Goal: Task Accomplishment & Management: Complete application form

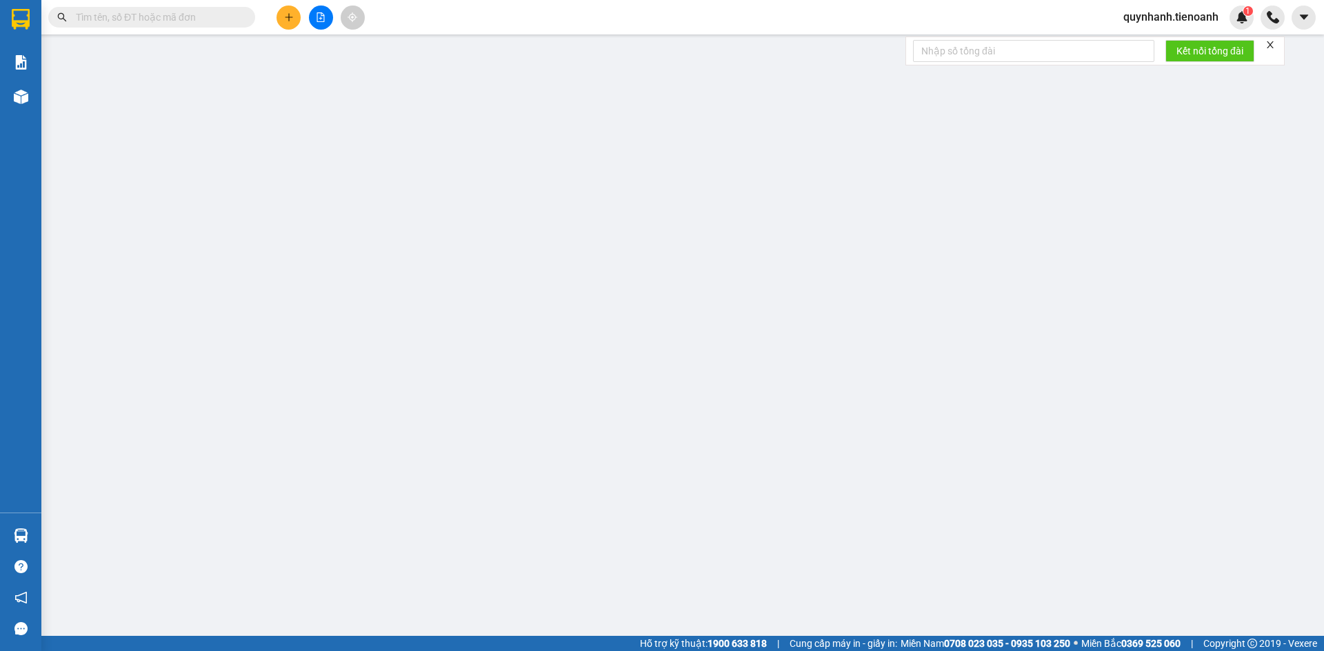
click at [177, 18] on input "text" at bounding box center [157, 17] width 163 height 15
paste input "0978253434"
type input "0978253434"
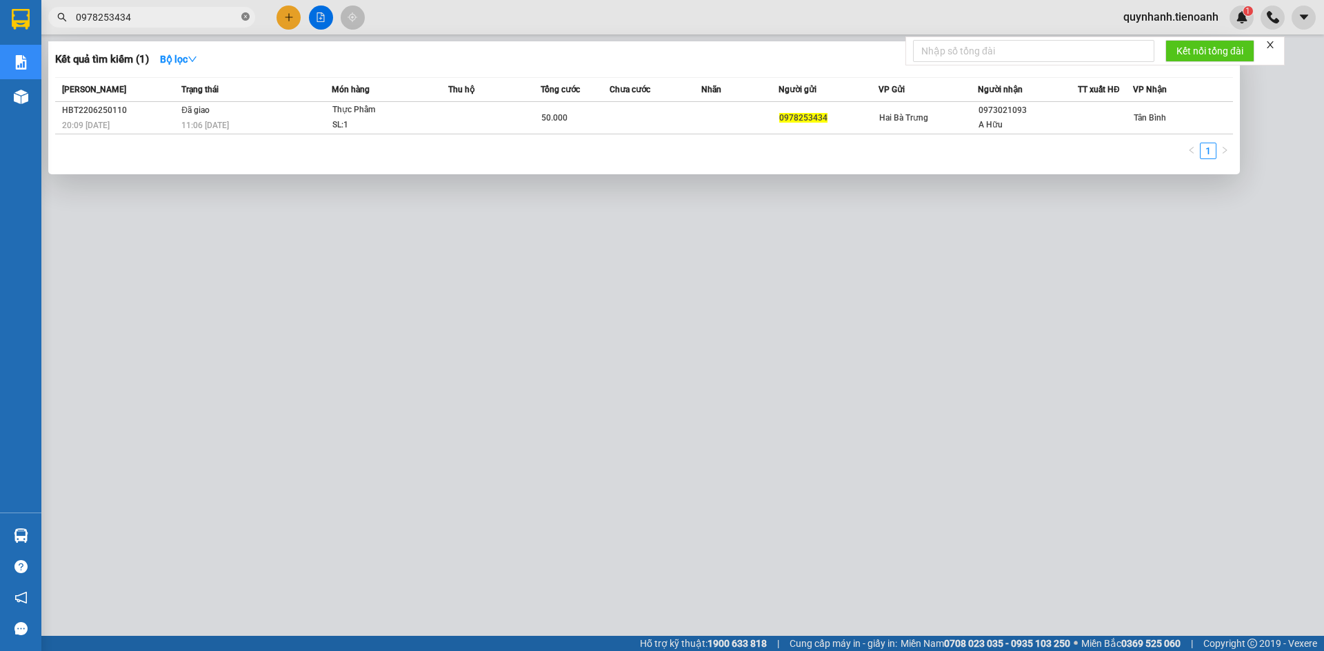
click at [247, 19] on icon "close-circle" at bounding box center [245, 16] width 8 height 8
type input "0357138049"
click at [242, 20] on icon "close-circle" at bounding box center [245, 16] width 8 height 8
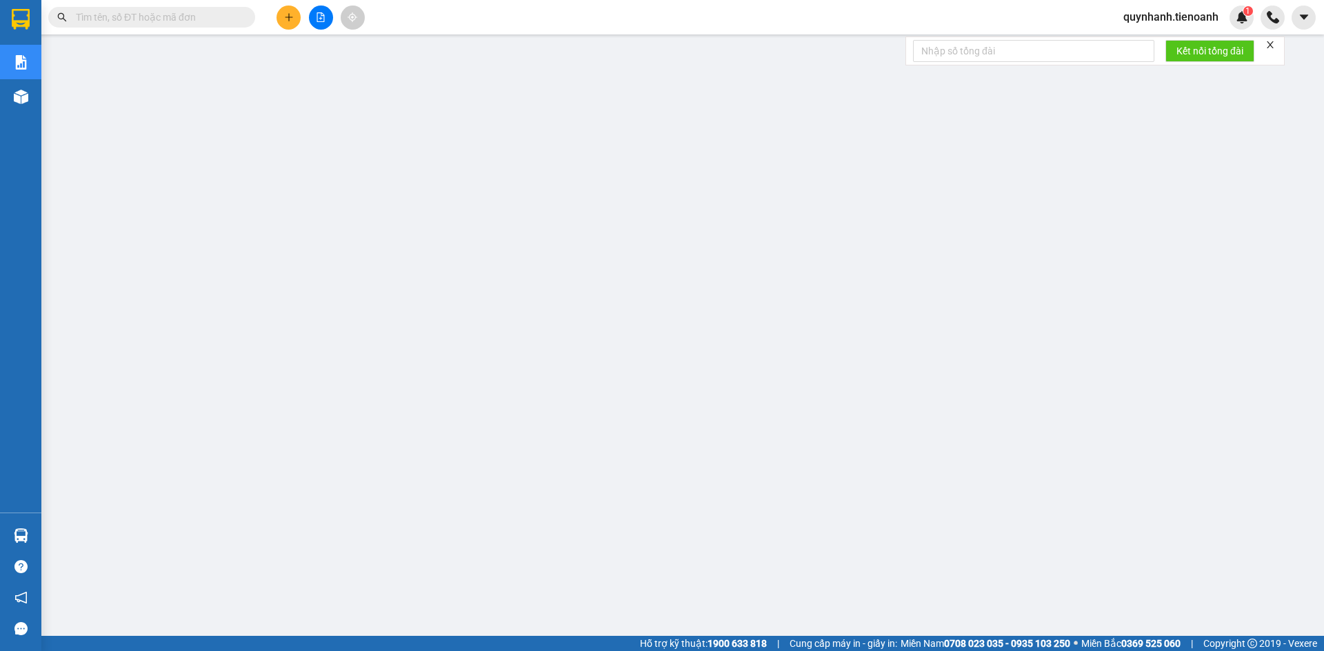
paste input "0978834448"
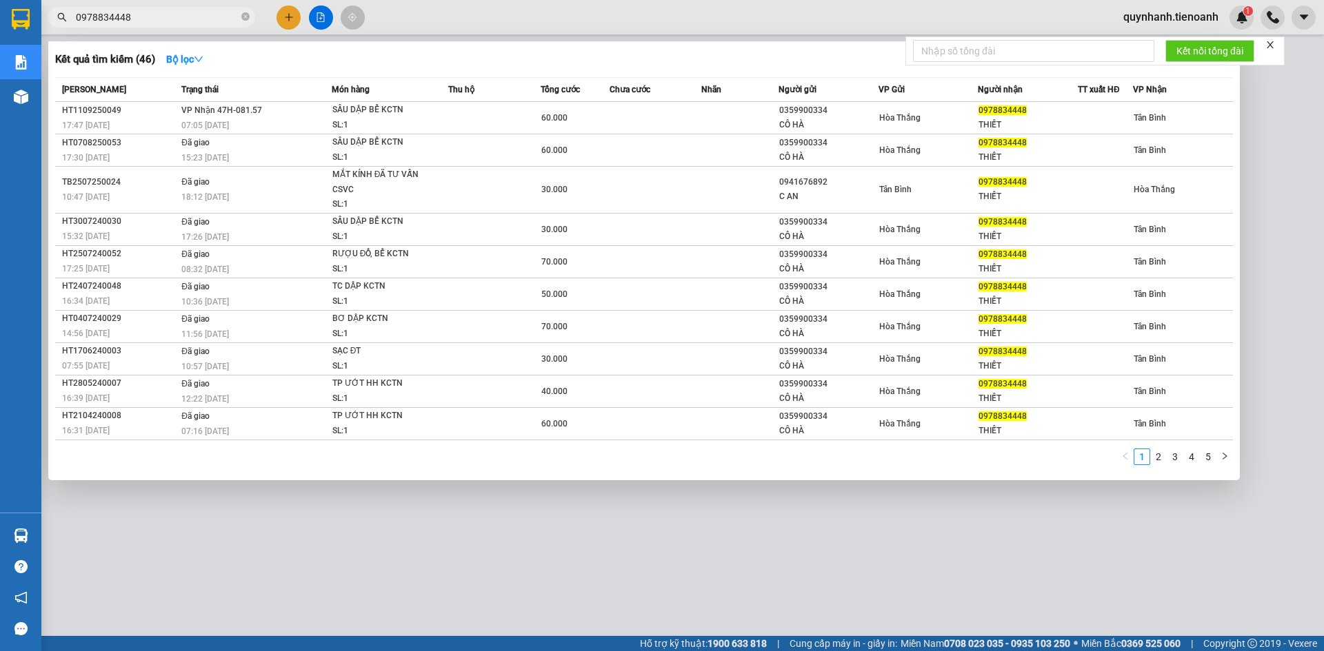
type input "0978834448"
click at [248, 18] on icon "close-circle" at bounding box center [245, 16] width 8 height 8
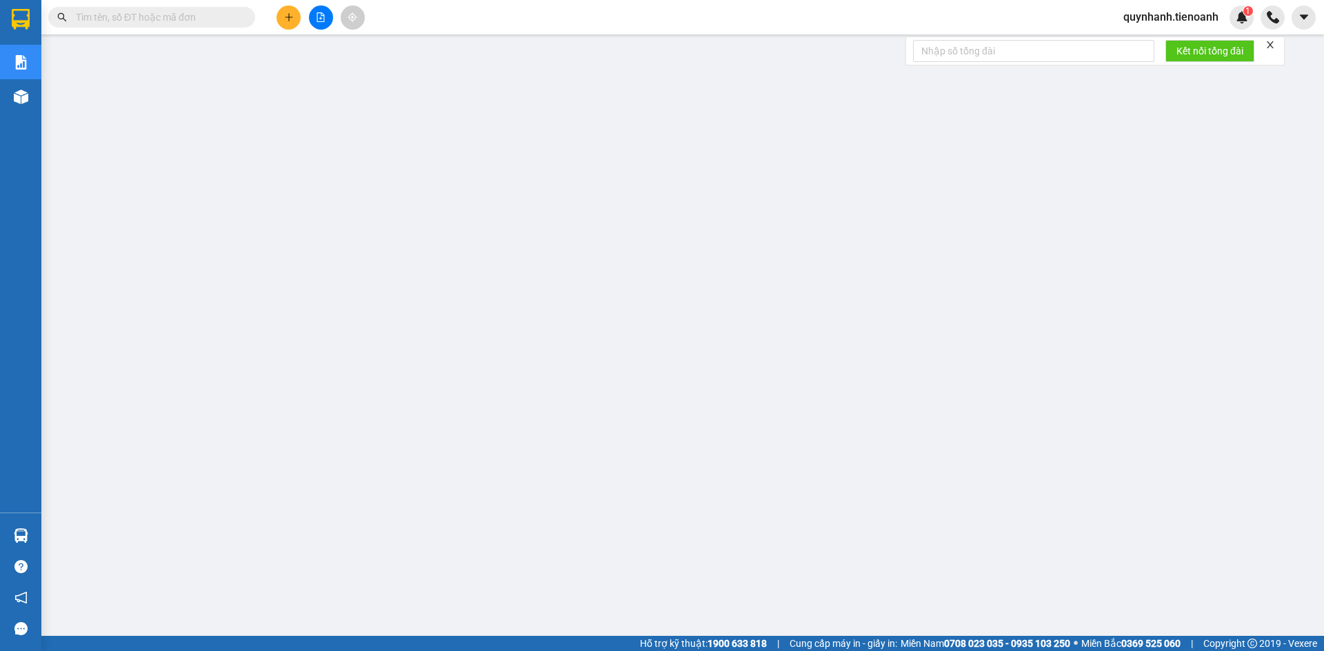
paste input "0941311331"
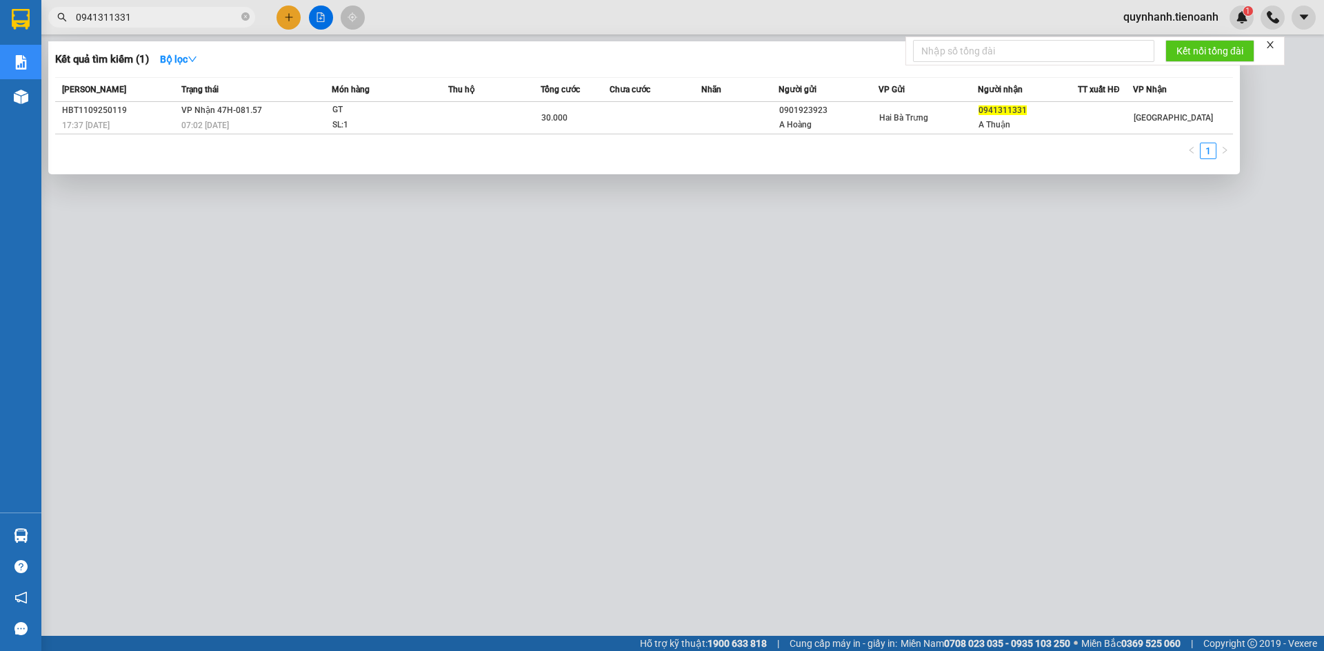
type input "0941311331"
click at [247, 19] on icon "close-circle" at bounding box center [245, 16] width 8 height 8
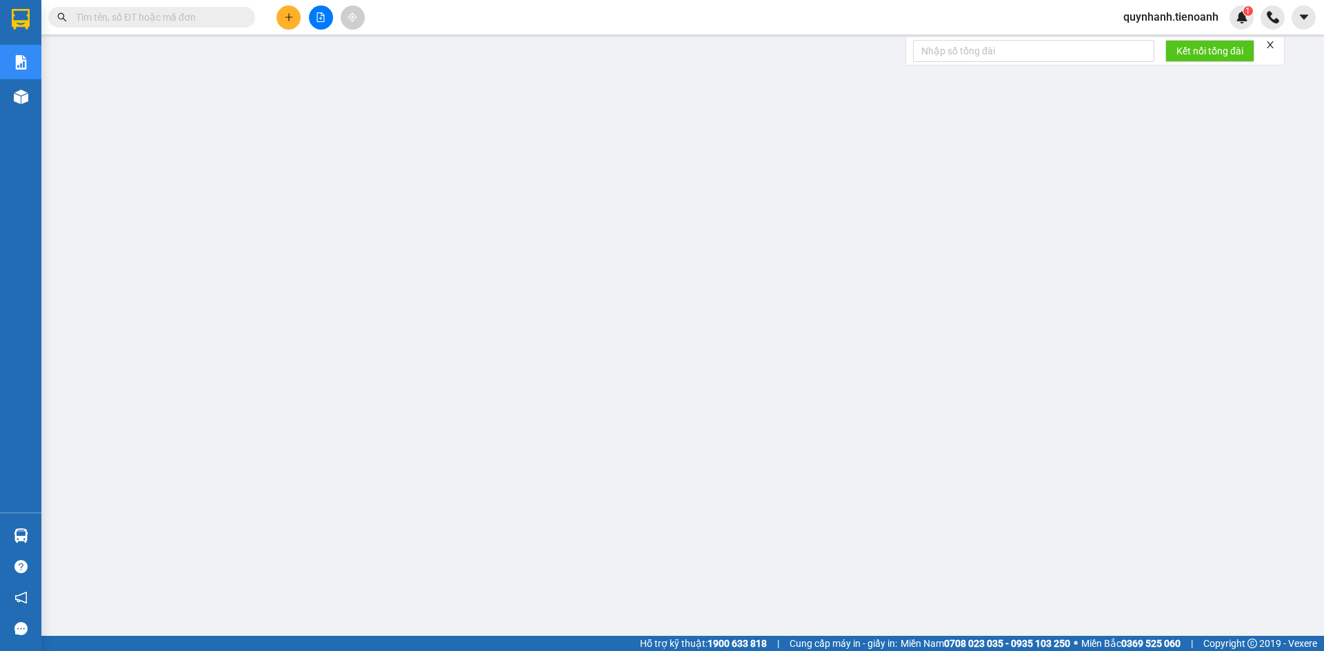
paste input "0978834448"
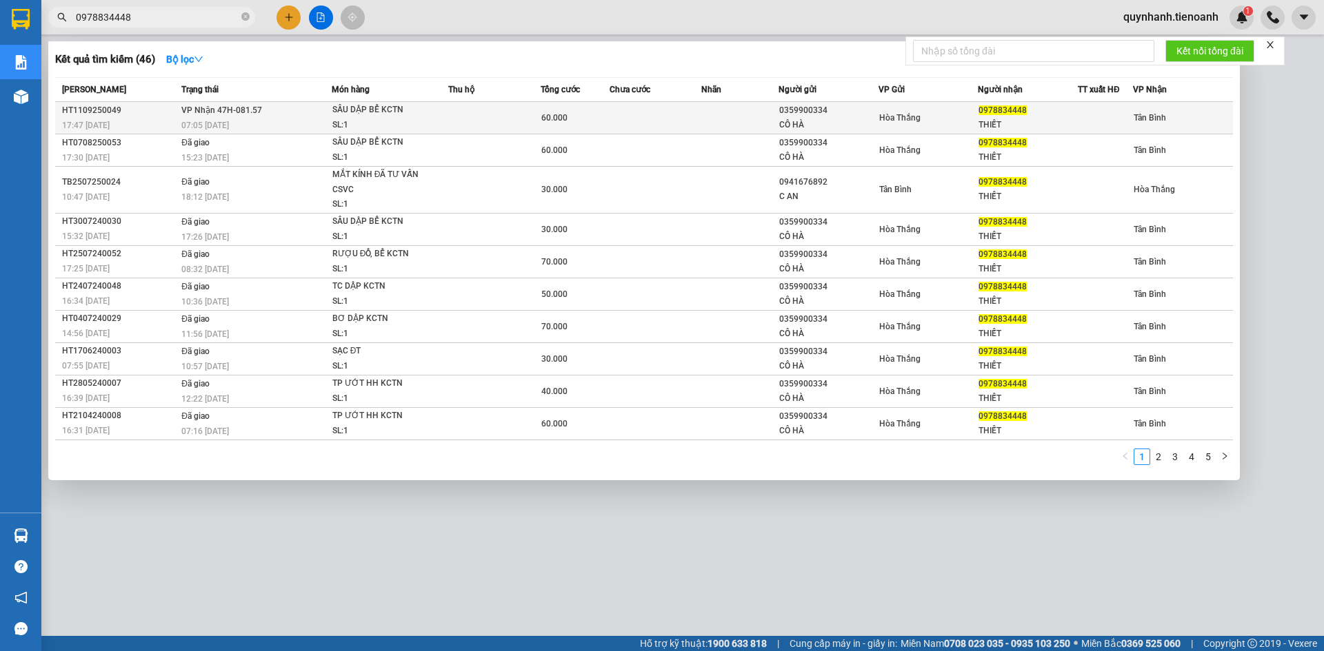
type input "0978834448"
click at [940, 117] on div "Hòa Thắng" at bounding box center [928, 117] width 99 height 15
click at [211, 117] on td "VP Nhận 47H-081.57 07:05 [DATE]" at bounding box center [255, 118] width 154 height 32
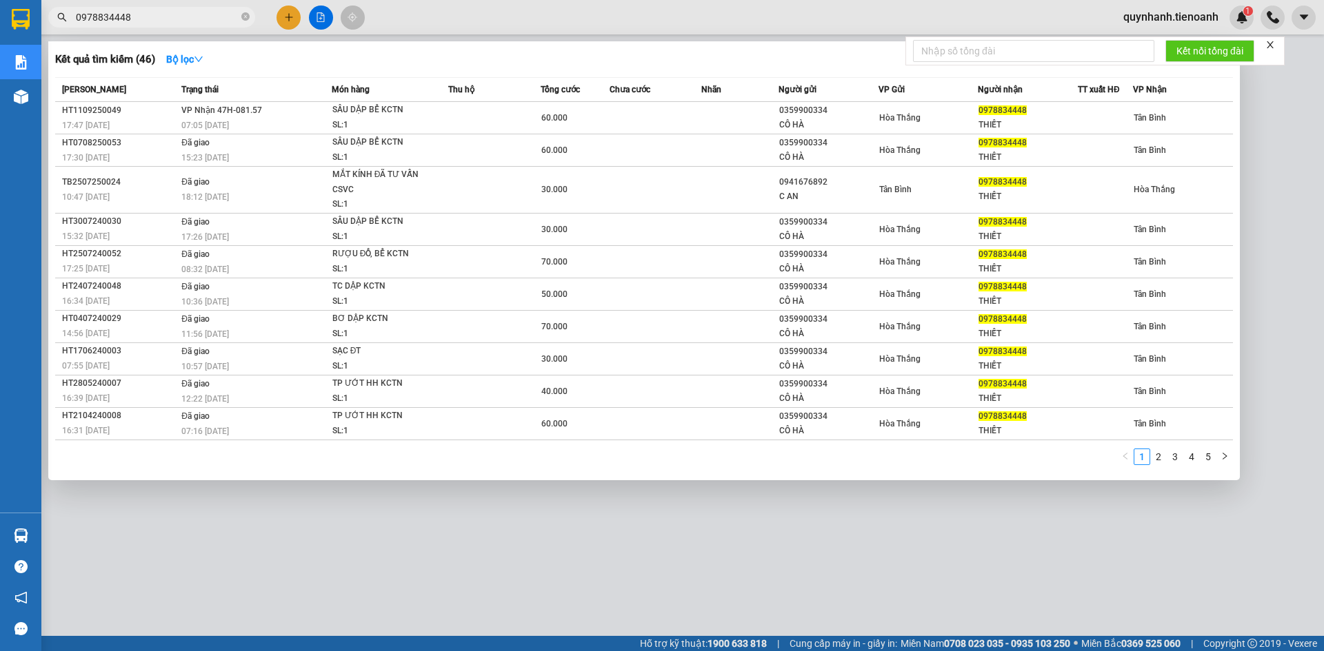
click at [293, 14] on div at bounding box center [662, 325] width 1324 height 651
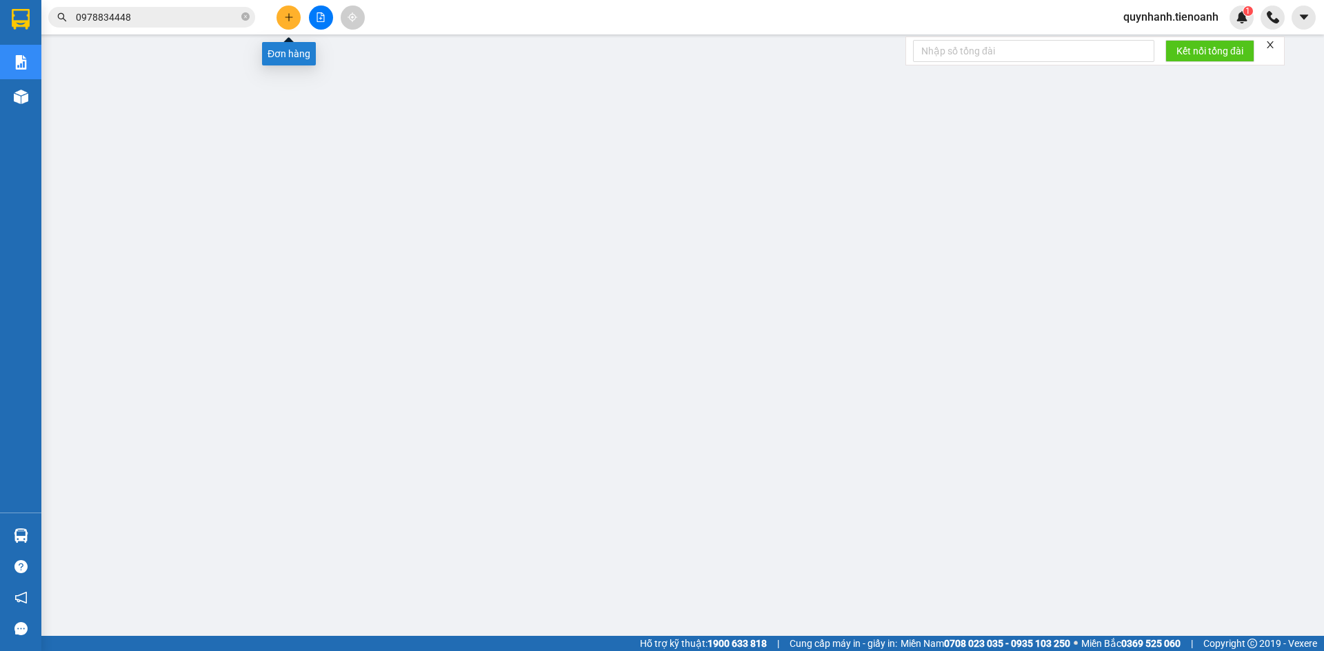
click at [291, 17] on icon "plus" at bounding box center [289, 17] width 8 height 1
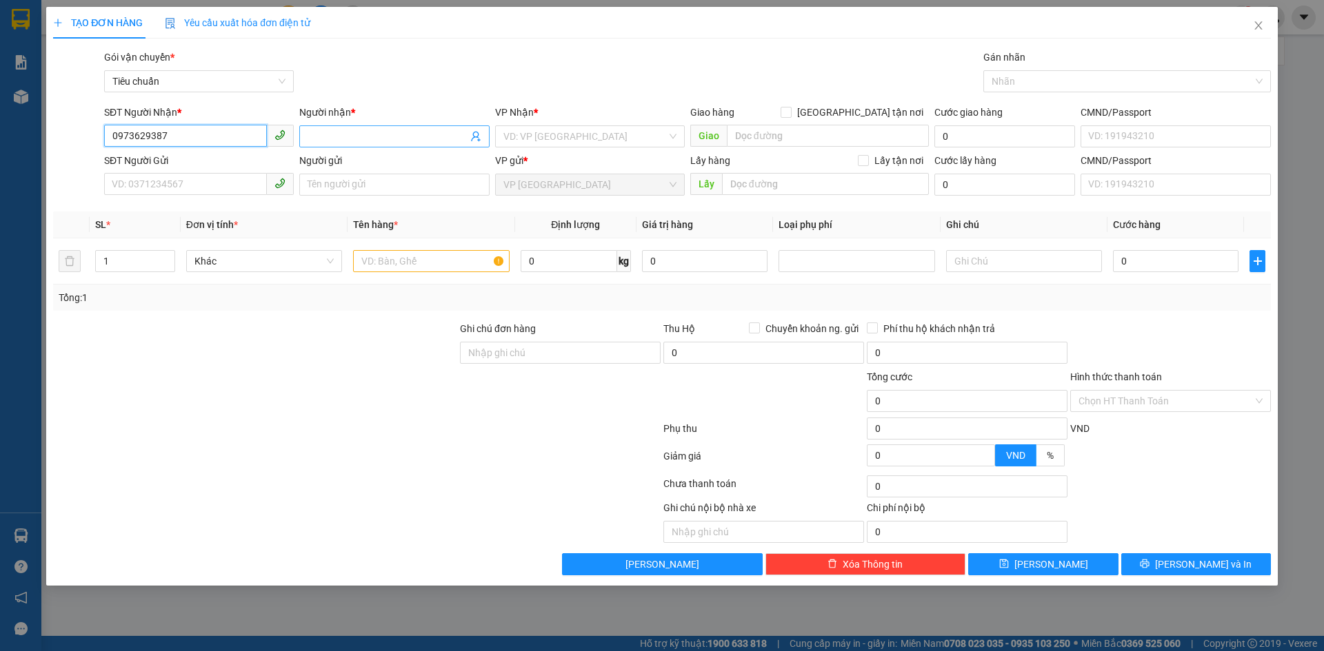
type input "0973629387"
click at [356, 138] on input "Người nhận *" at bounding box center [386, 136] width 159 height 15
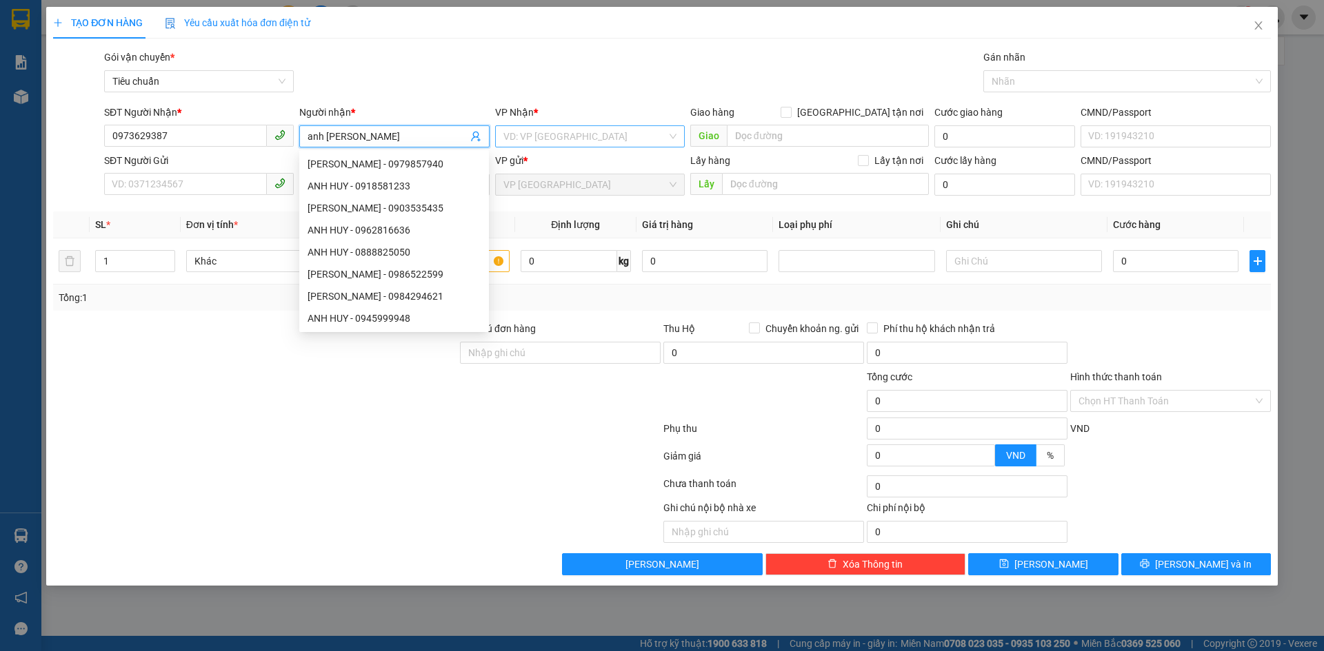
type input "anh [PERSON_NAME]"
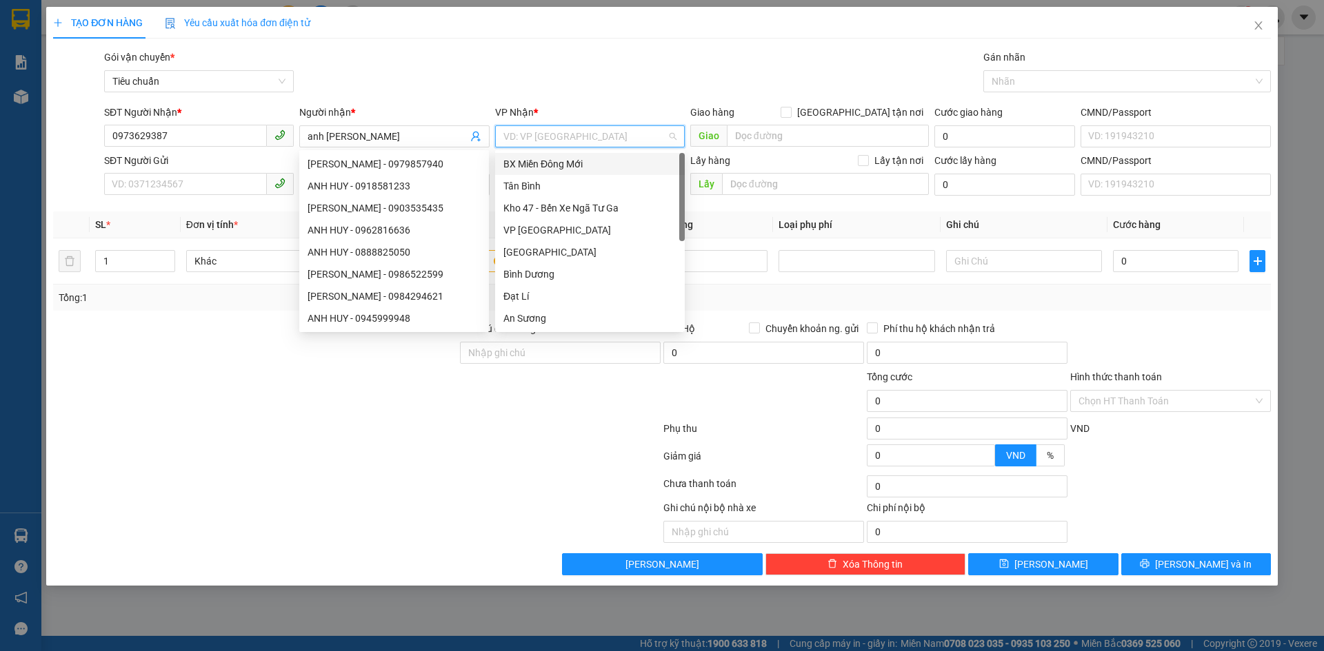
click at [555, 136] on input "search" at bounding box center [584, 136] width 163 height 21
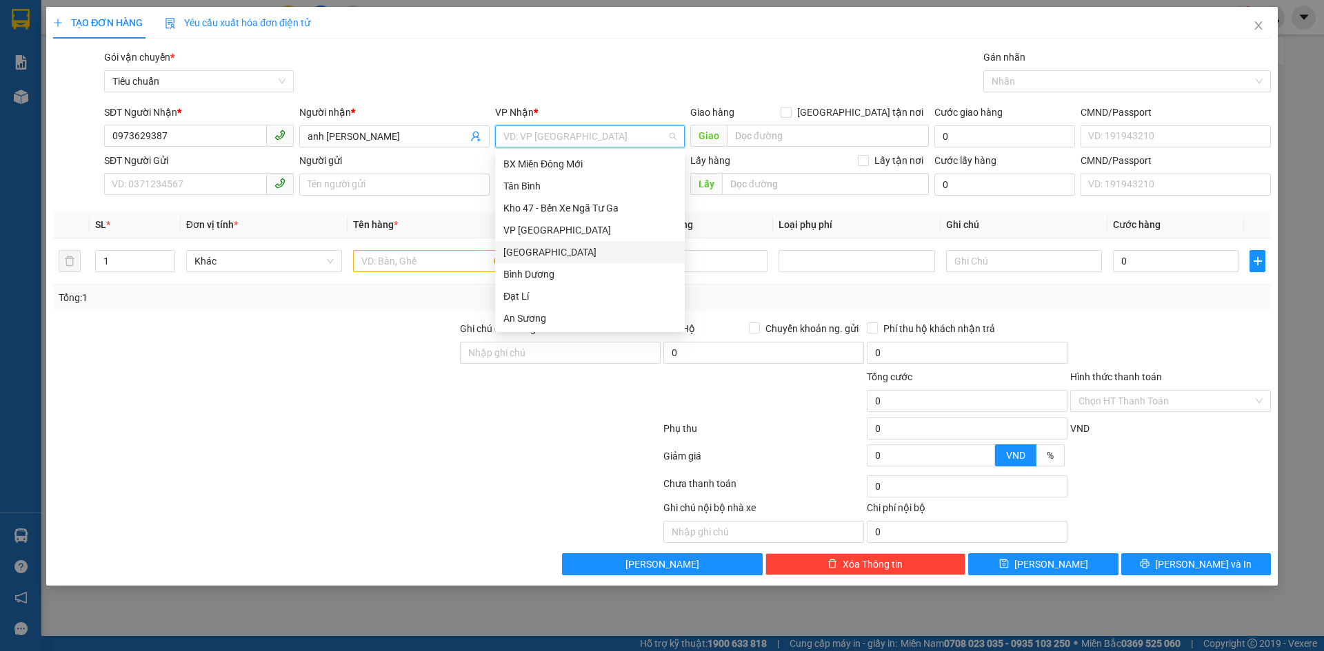
click at [529, 250] on div "[GEOGRAPHIC_DATA]" at bounding box center [589, 252] width 173 height 15
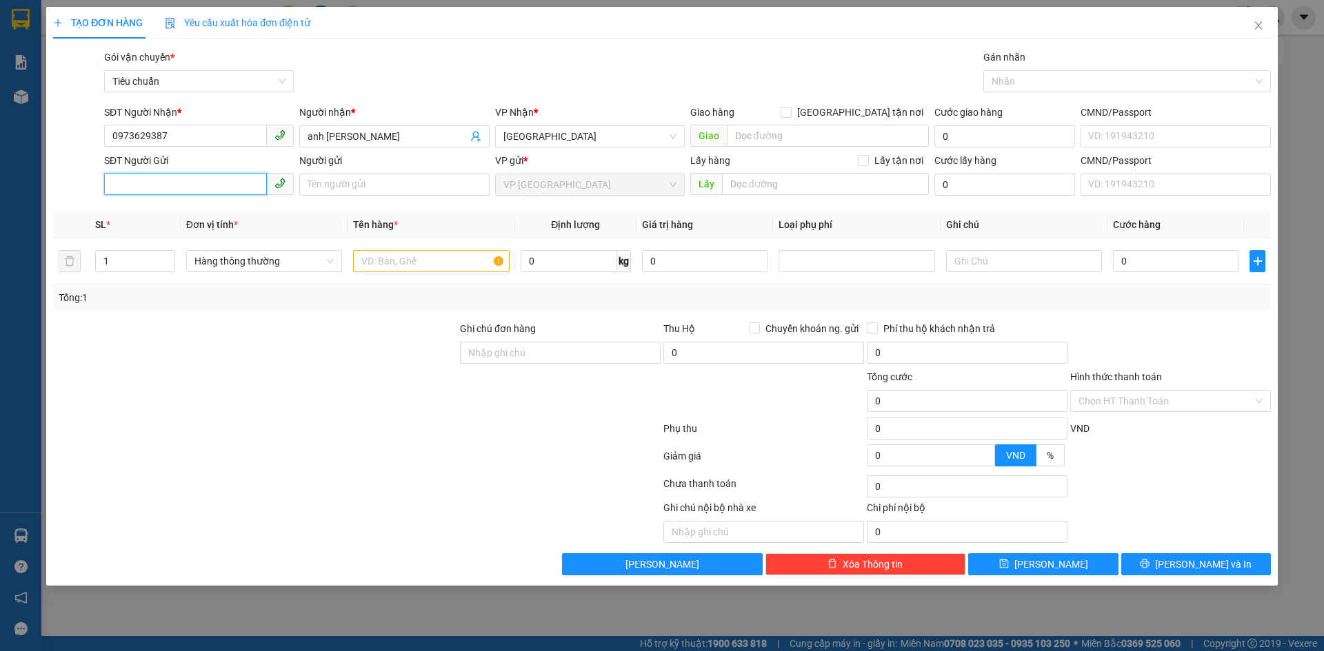
click at [216, 182] on input "SĐT Người Gửi" at bounding box center [185, 184] width 163 height 22
type input "0949082162"
click at [221, 211] on div "0949082162 - chị Trúc" at bounding box center [198, 212] width 173 height 15
type input "chị Trúc"
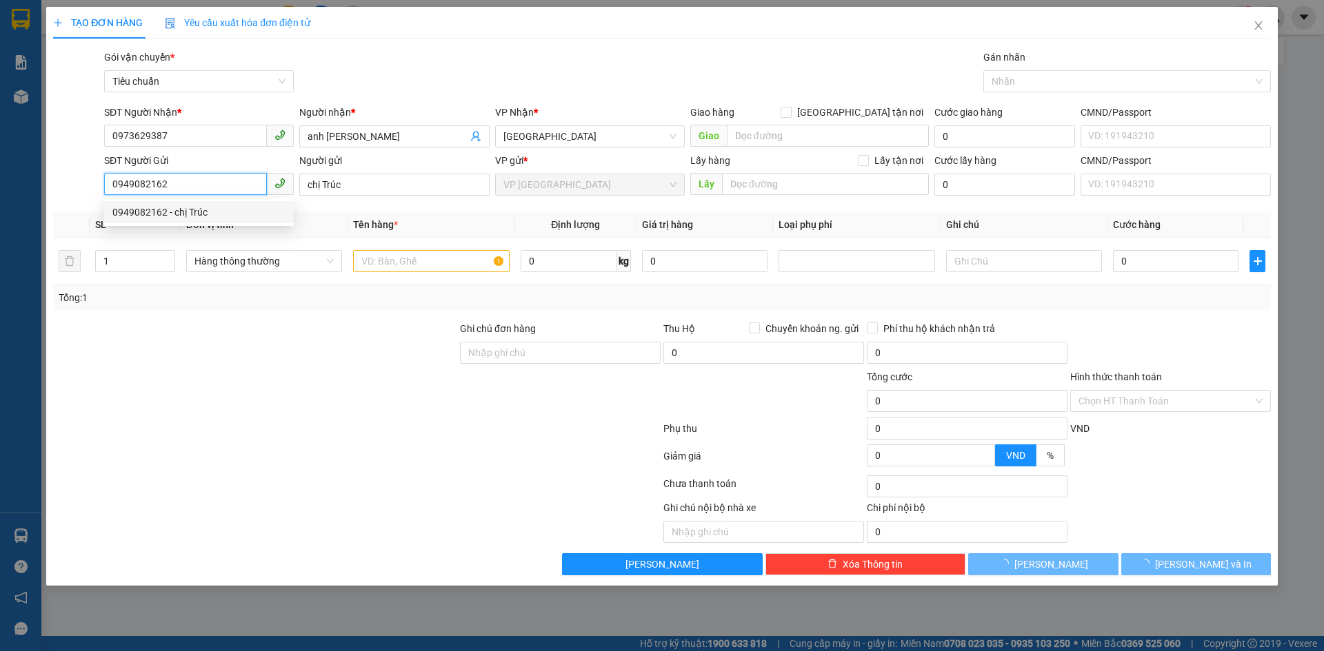
type input "50.000"
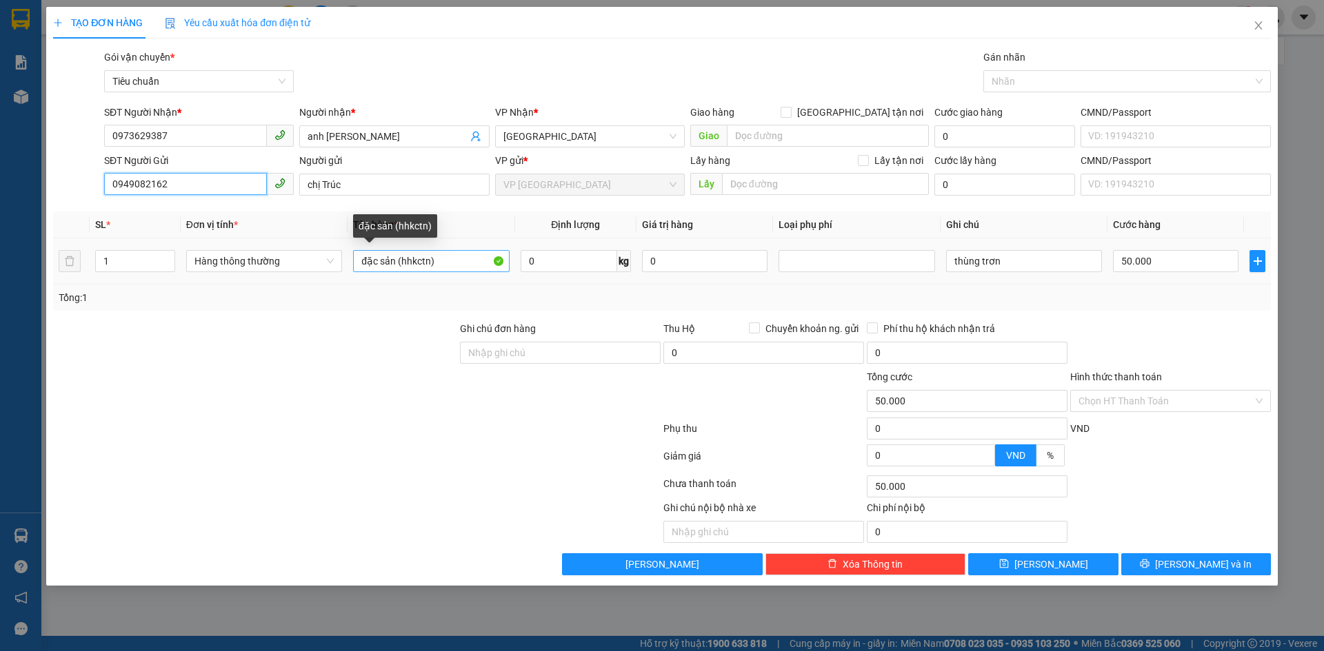
type input "0949082162"
drag, startPoint x: 438, startPoint y: 258, endPoint x: 396, endPoint y: 263, distance: 42.3
click at [396, 263] on input "đặc sản (hhkctn)" at bounding box center [431, 261] width 156 height 22
click at [1025, 85] on div at bounding box center [1120, 81] width 267 height 17
type input "đặc sản"
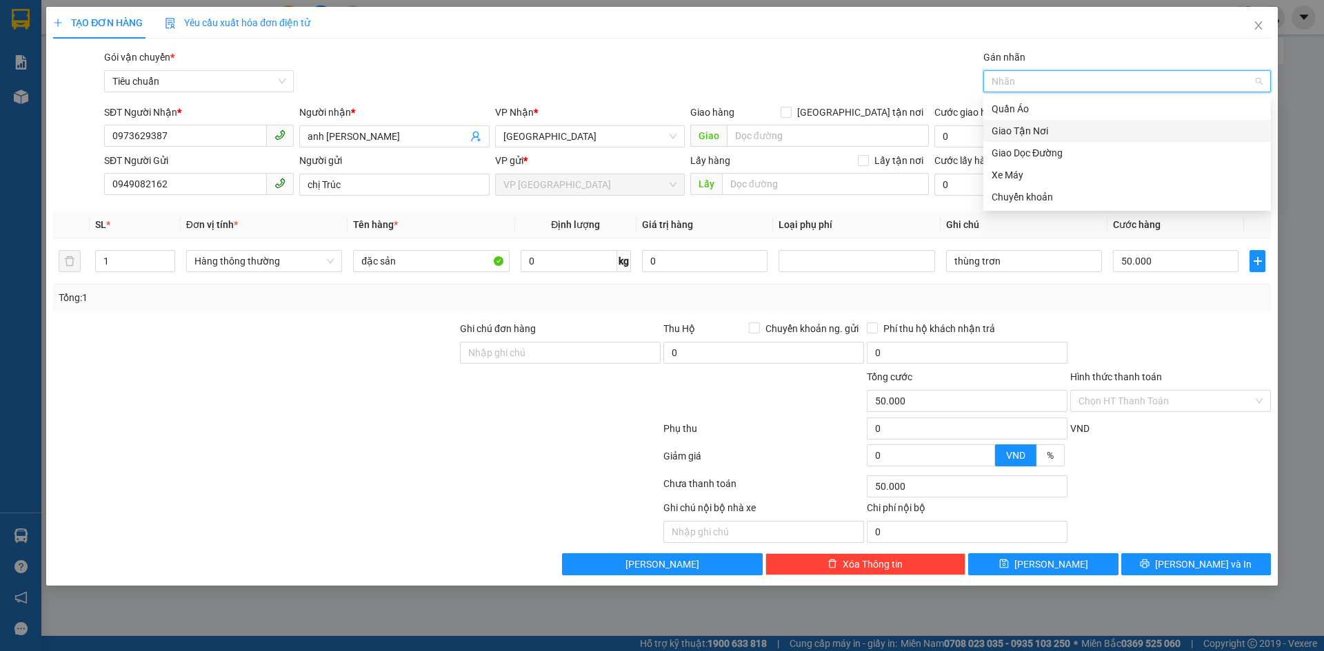
click at [1024, 127] on div "Giao Tận Nơi" at bounding box center [1126, 130] width 271 height 15
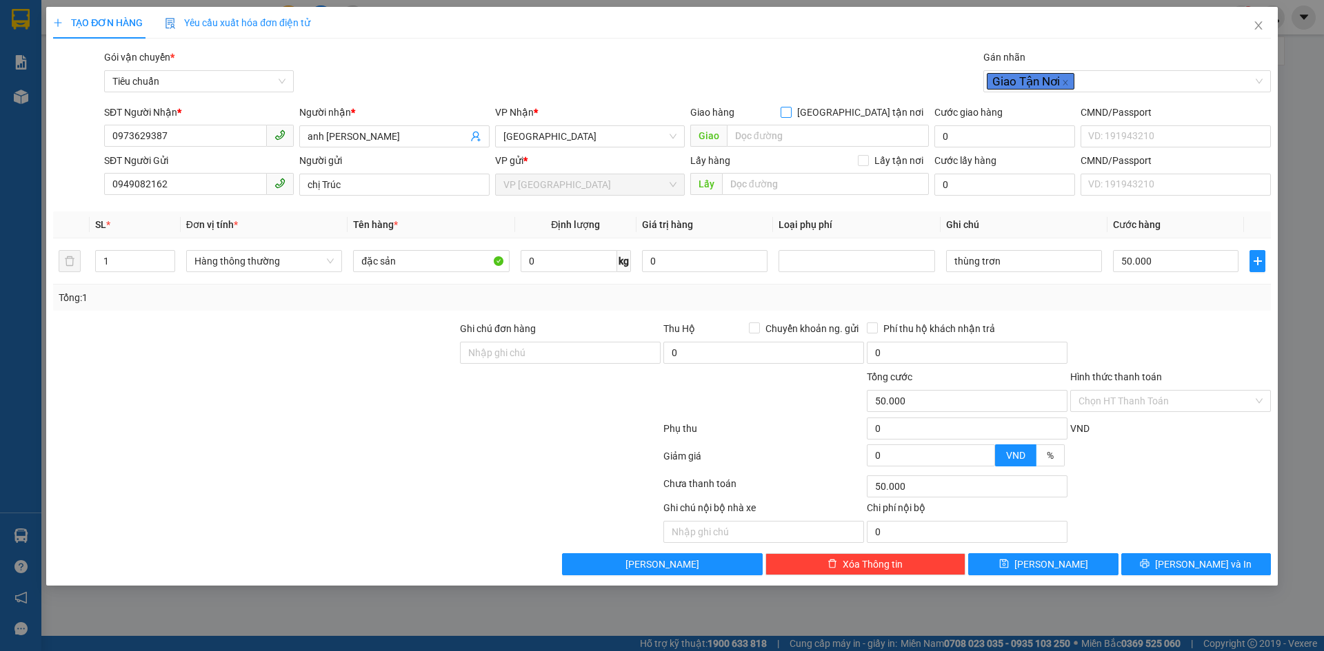
click at [790, 108] on input "[GEOGRAPHIC_DATA] tận nơi" at bounding box center [785, 112] width 10 height 10
checkbox input "true"
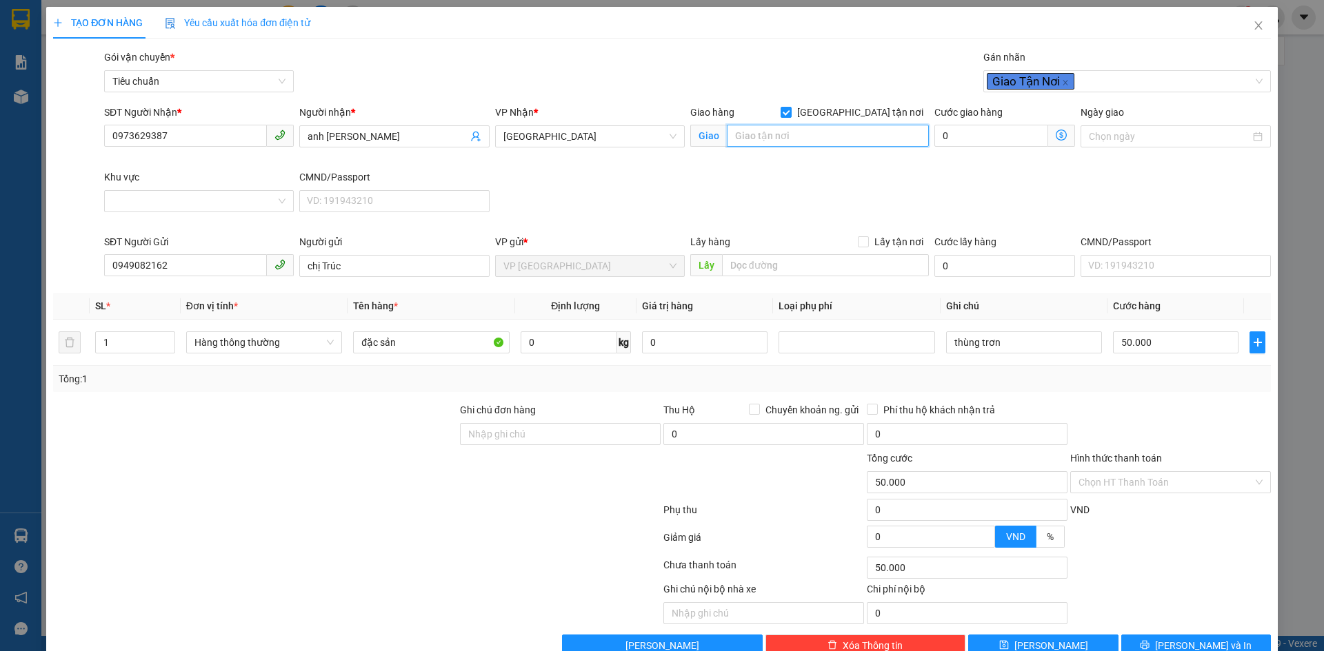
click at [828, 136] on input "search" at bounding box center [828, 136] width 202 height 22
click at [566, 338] on input "0" at bounding box center [568, 343] width 97 height 22
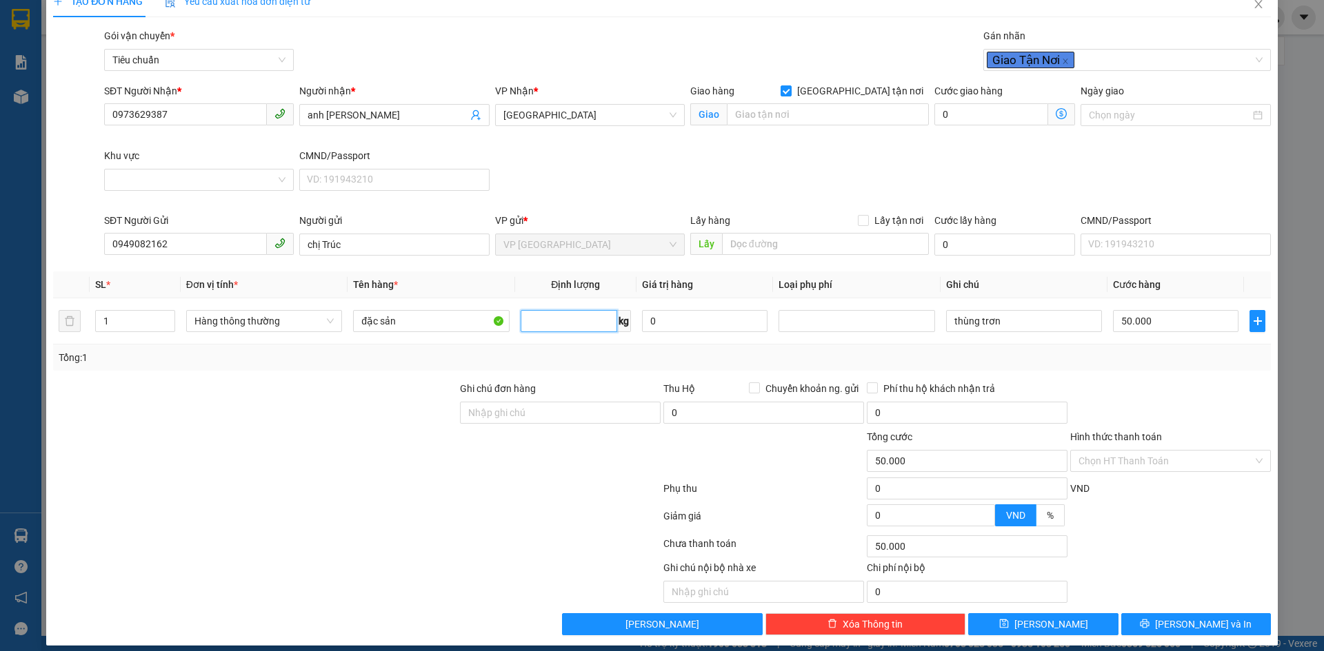
scroll to position [32, 0]
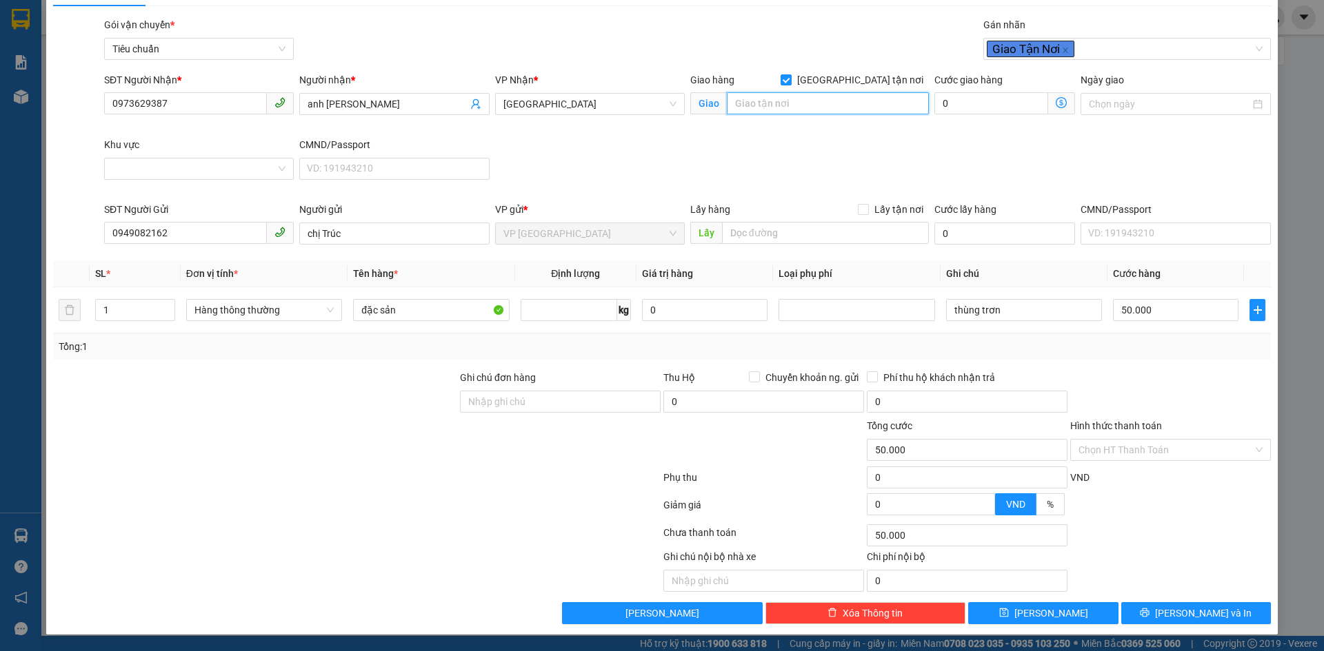
type input "0"
click at [822, 101] on input "search" at bounding box center [828, 103] width 202 height 22
type input "0"
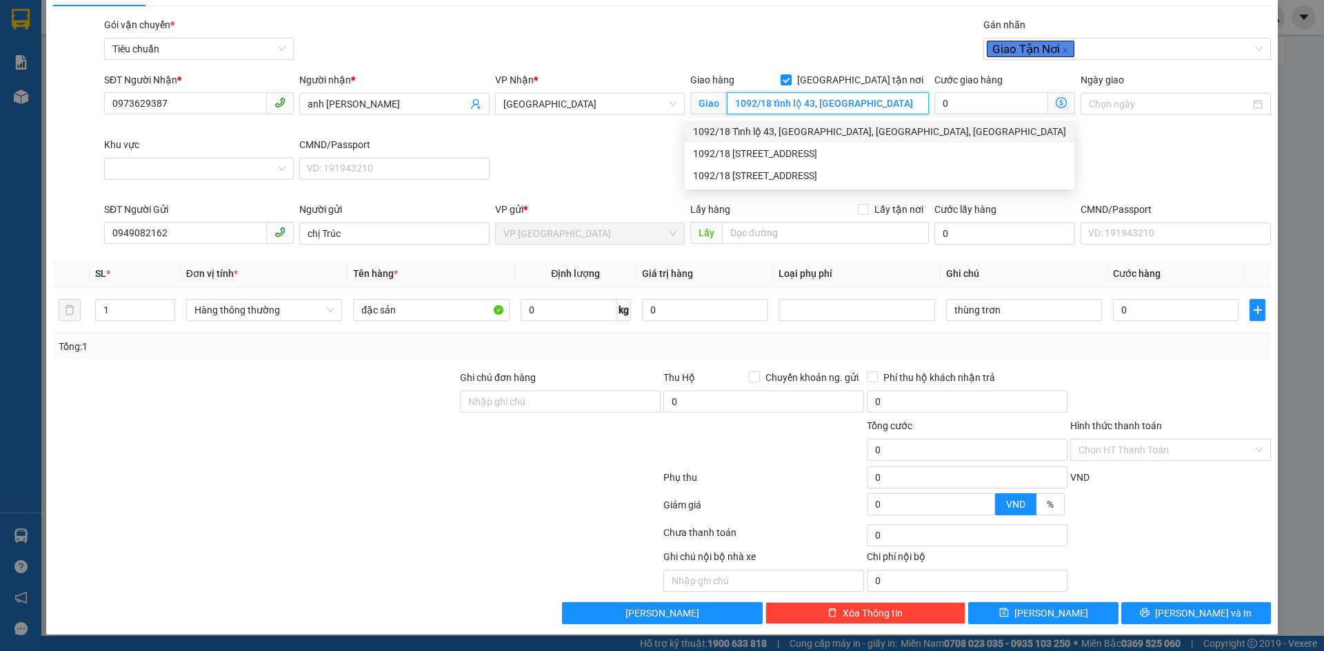
click at [839, 134] on div "1092/18 Tỉnh lộ 43, [GEOGRAPHIC_DATA], [GEOGRAPHIC_DATA], [GEOGRAPHIC_DATA]" at bounding box center [879, 131] width 373 height 15
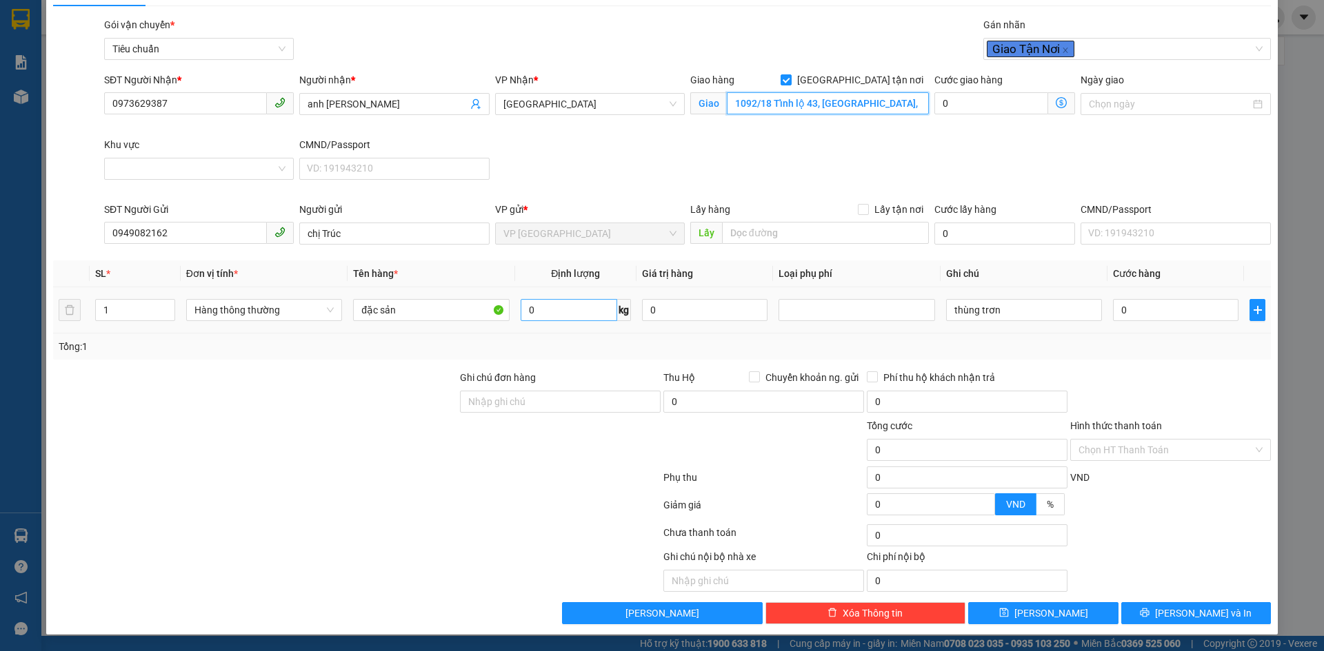
type input "1092/18 Tỉnh lộ 43, [GEOGRAPHIC_DATA], [GEOGRAPHIC_DATA], [GEOGRAPHIC_DATA]"
click at [559, 316] on input "0" at bounding box center [568, 310] width 97 height 22
type input "6"
click at [629, 143] on div "SĐT Người Nhận * 0973629387 Người nhận * anh Huy VP Nhận * Thủ Đức Giao hàng [G…" at bounding box center [687, 137] width 1172 height 130
type input "40.000"
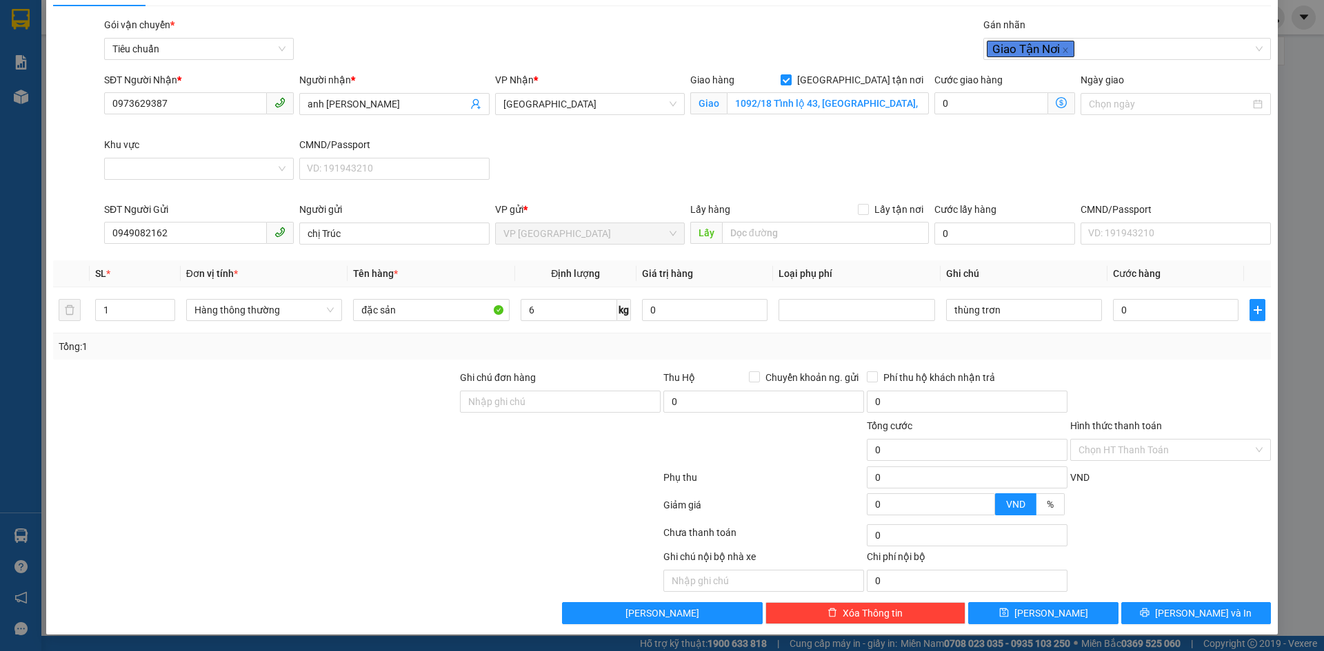
type input "40.000"
click at [225, 168] on input "Khu vực" at bounding box center [193, 169] width 163 height 21
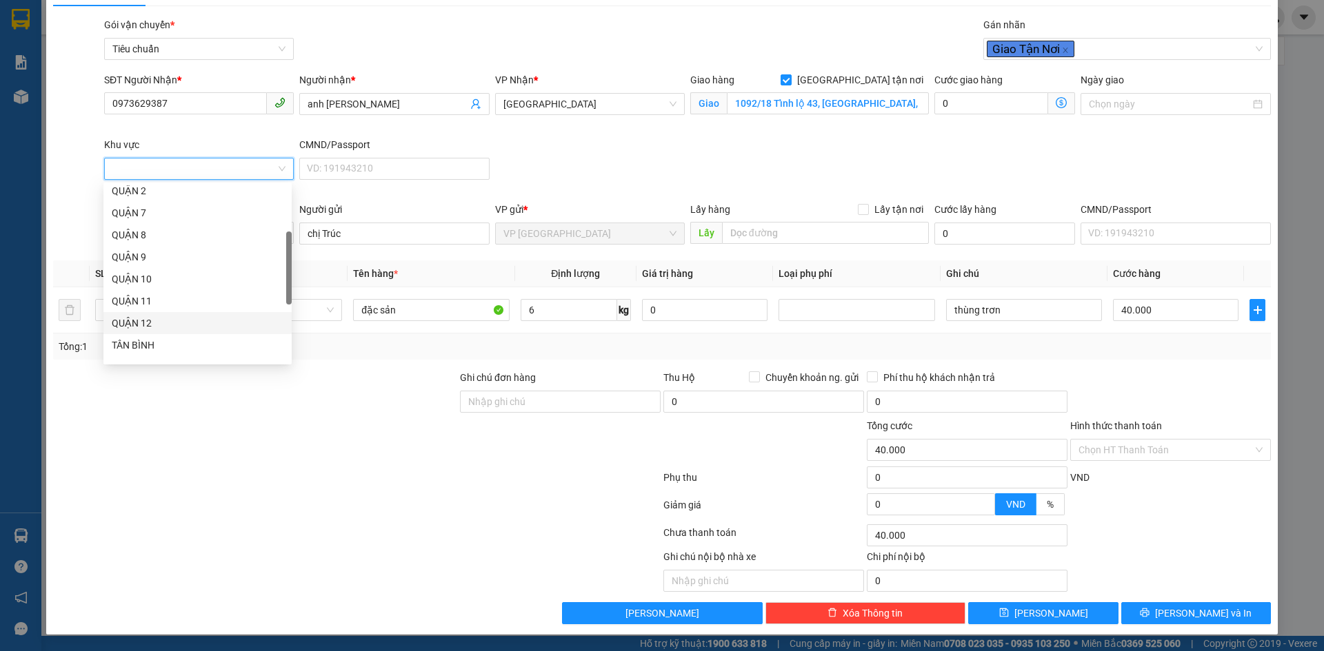
scroll to position [345, 0]
click at [147, 266] on div "THỦ ĐỨC" at bounding box center [198, 270] width 172 height 15
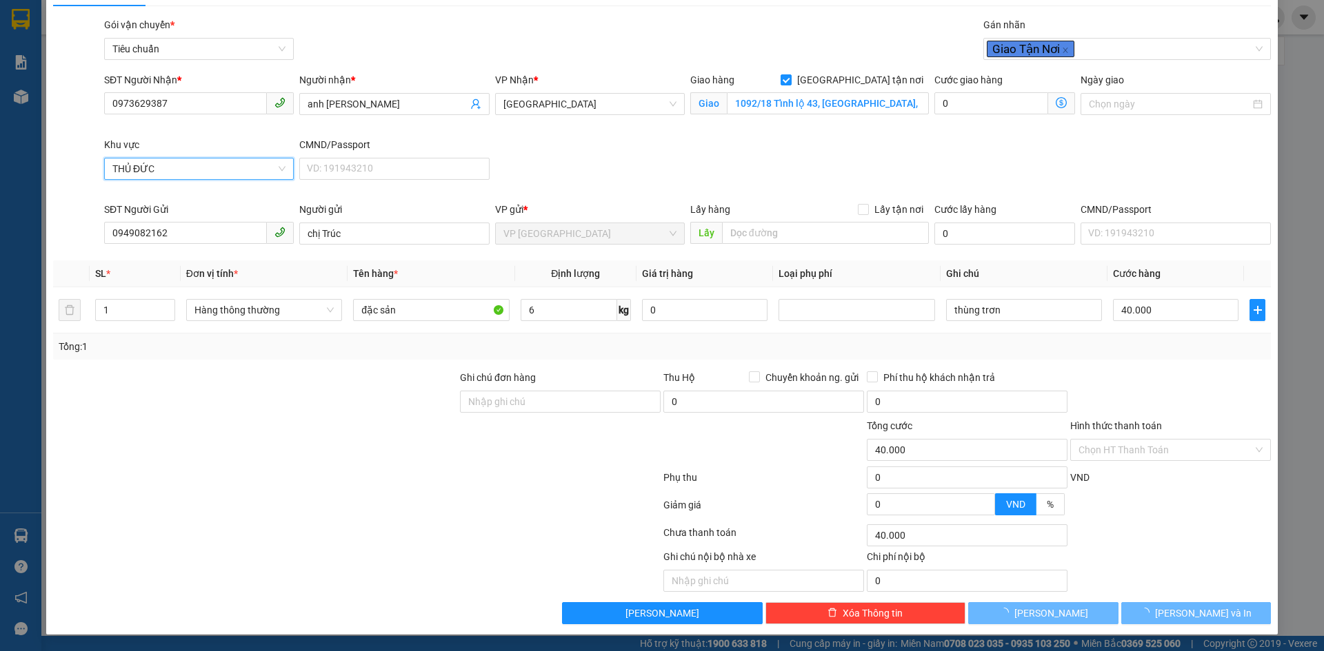
click at [970, 162] on div "SĐT Người Nhận * 0973629387 Người nhận * anh Huy VP Nhận * Thủ Đức Giao hàng [G…" at bounding box center [687, 137] width 1172 height 130
type input "90.000"
type input "50.000"
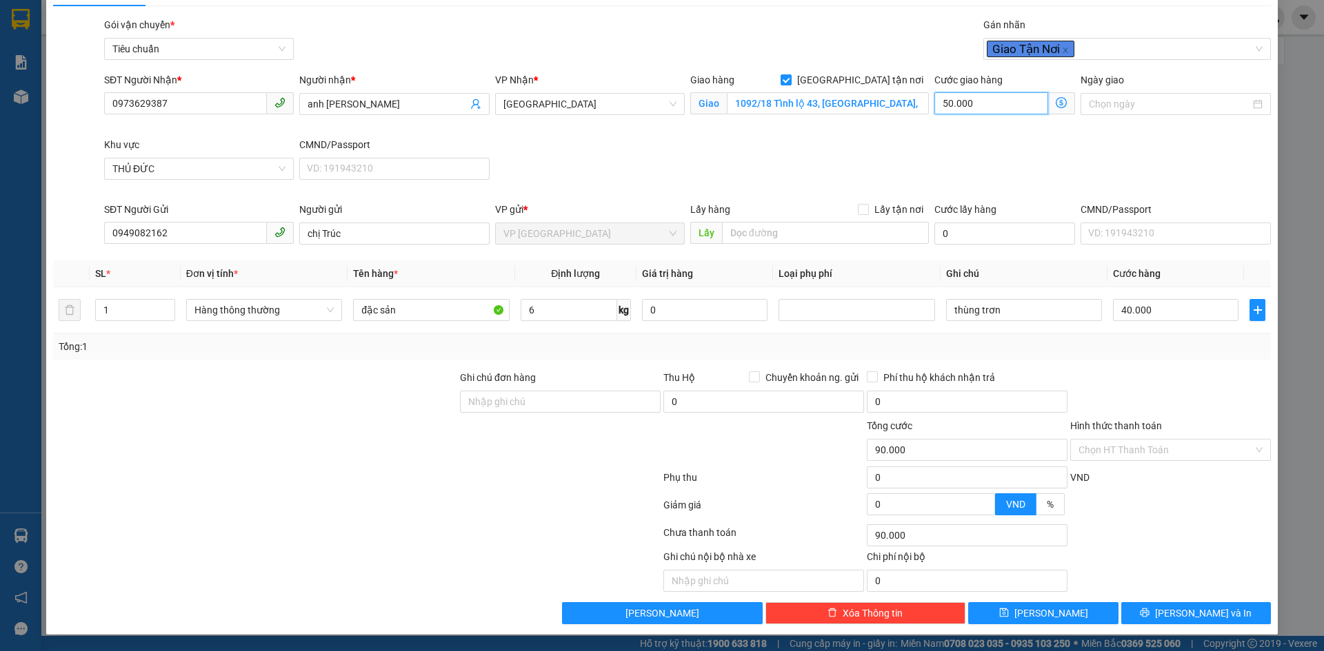
click at [971, 105] on input "50.000" at bounding box center [991, 103] width 114 height 22
click at [1055, 106] on icon "dollar-circle" at bounding box center [1060, 102] width 11 height 11
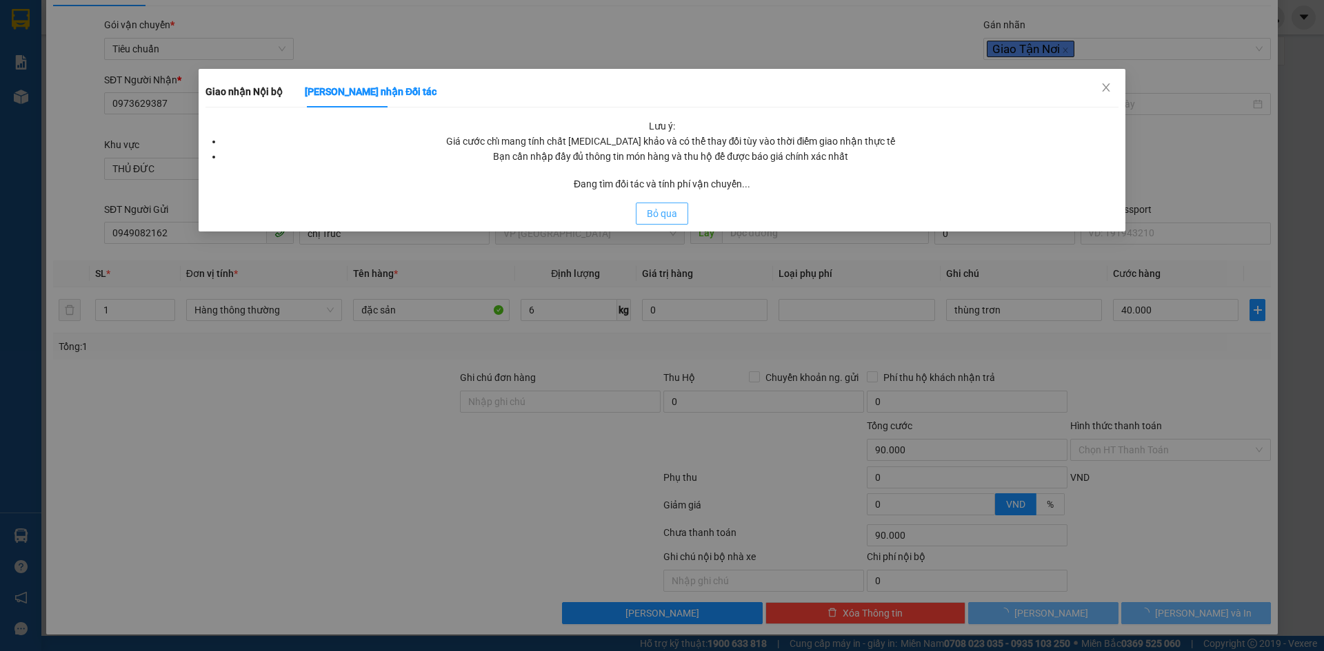
click at [673, 216] on span "Bỏ qua" at bounding box center [662, 213] width 30 height 15
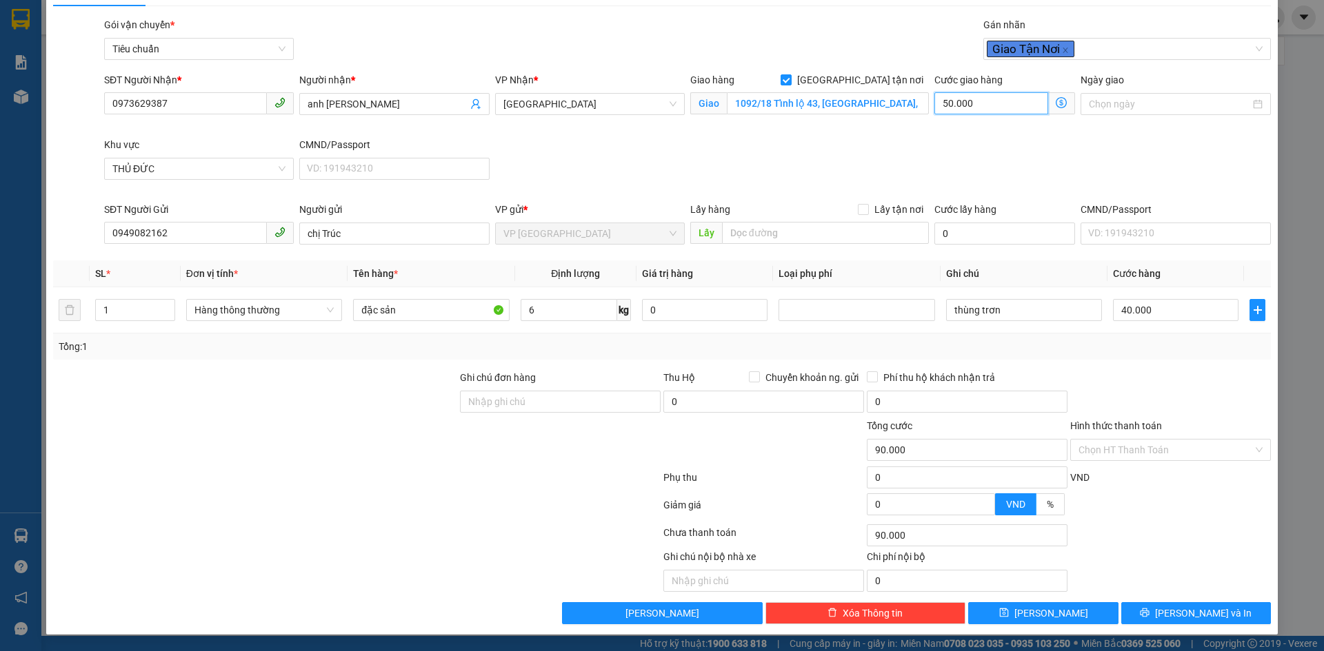
click at [987, 108] on input "50.000" at bounding box center [991, 103] width 114 height 22
type input "40.000"
type input "0"
type input "40.006"
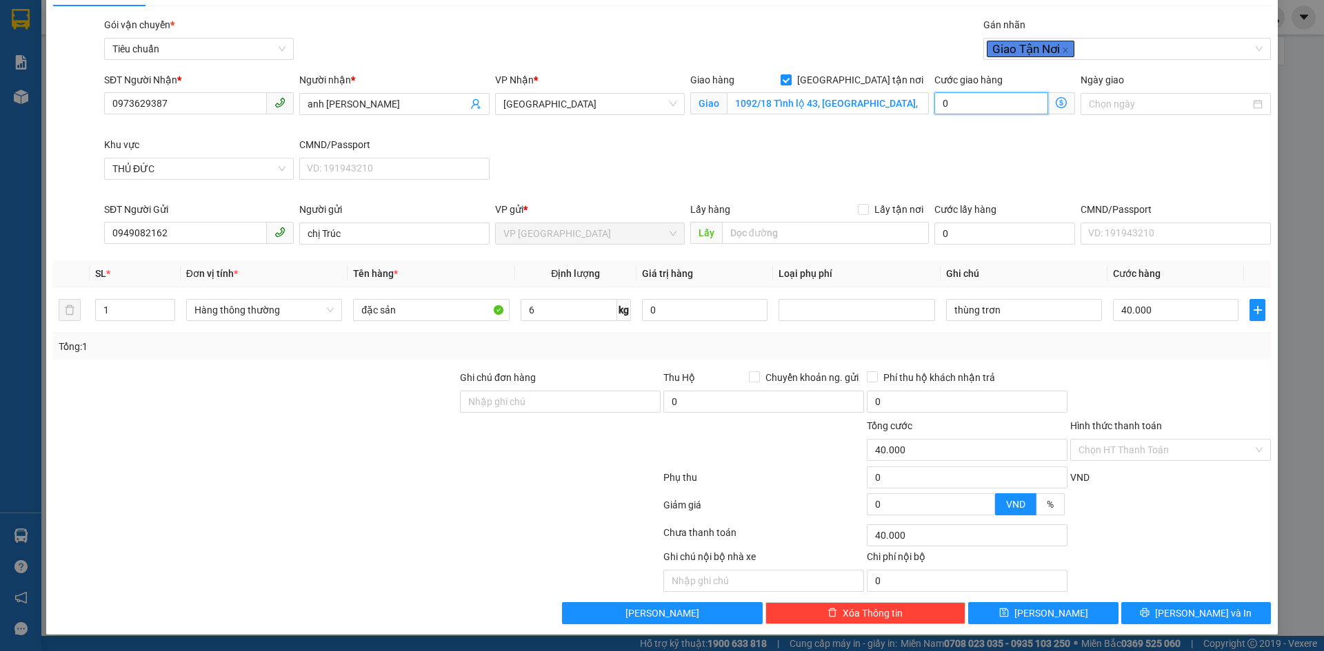
type input "40.006"
type input "6"
type input "40.060"
type input "60"
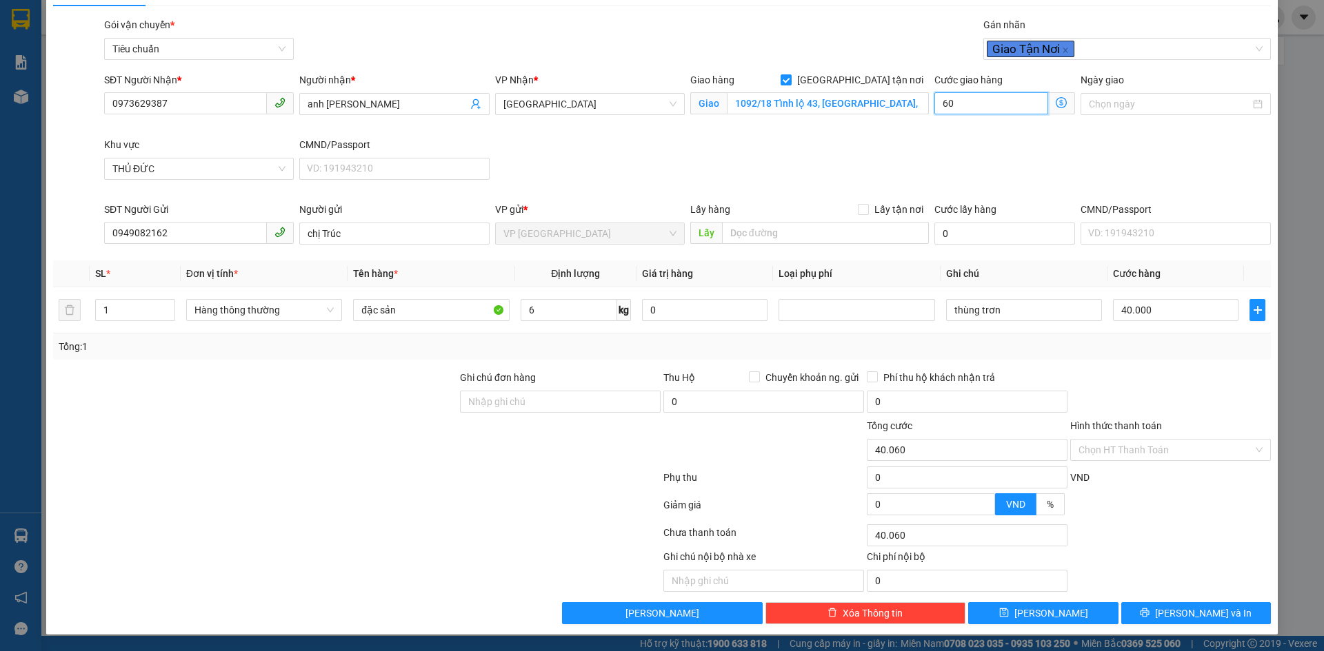
type input "40.600"
type input "600"
type input "46.000"
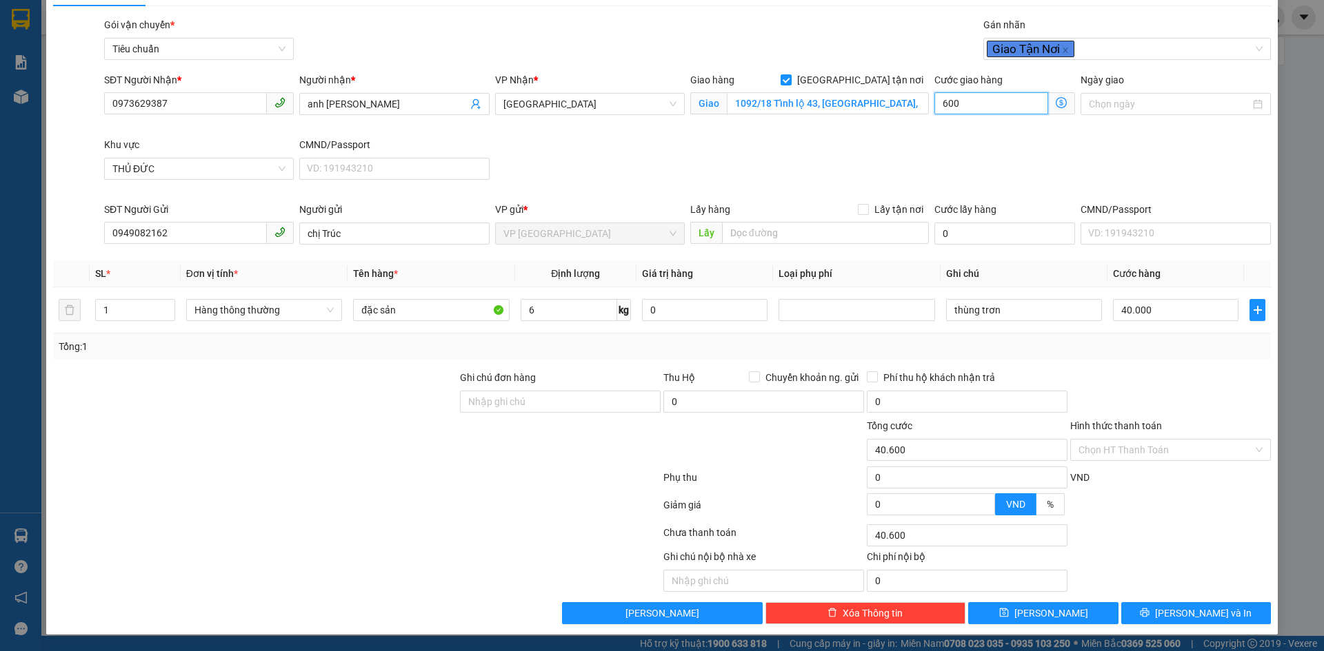
type input "6.000"
type input "100.000"
type input "60.000"
click at [984, 141] on div "SĐT Người Nhận * 0973629387 Người nhận * anh Huy VP Nhận * Thủ Đức Giao hàng [G…" at bounding box center [687, 137] width 1172 height 130
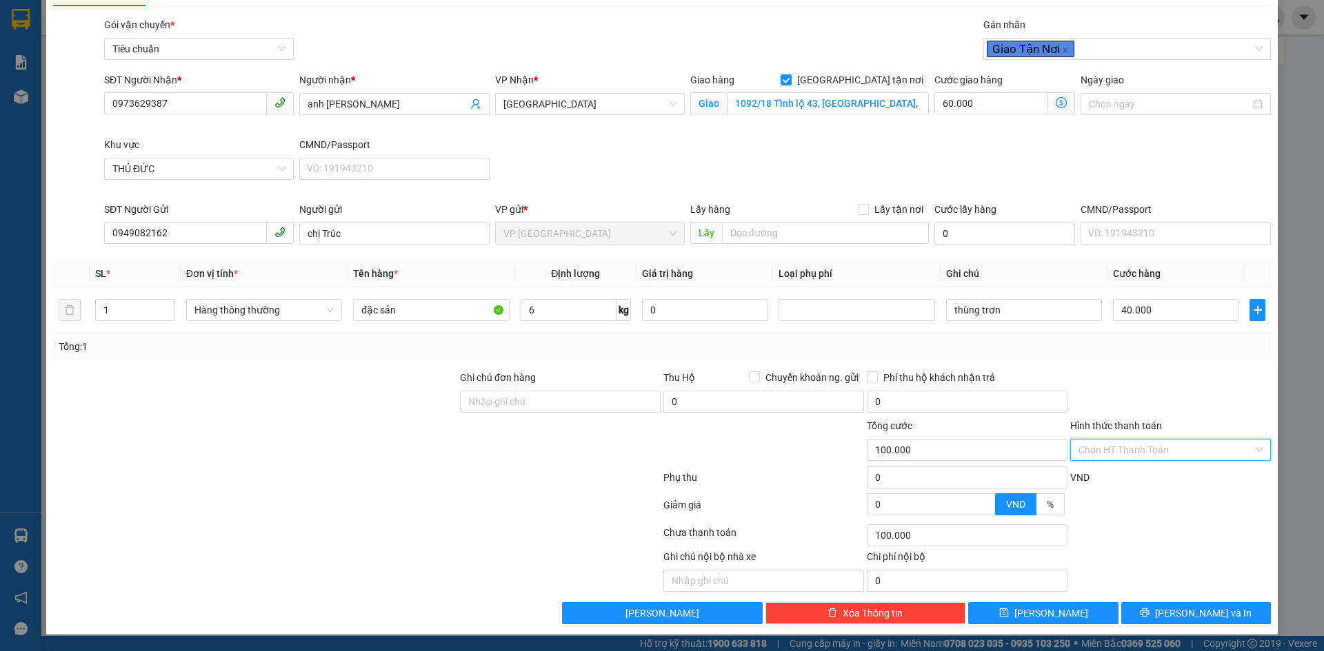
click at [1142, 447] on input "Hình thức thanh toán" at bounding box center [1165, 450] width 174 height 21
click at [1105, 476] on div "Tại văn phòng" at bounding box center [1162, 477] width 183 height 15
type input "0"
click at [1051, 348] on div "Tổng: 1" at bounding box center [662, 346] width 1206 height 15
click at [1185, 611] on span "[PERSON_NAME] và In" at bounding box center [1203, 613] width 97 height 15
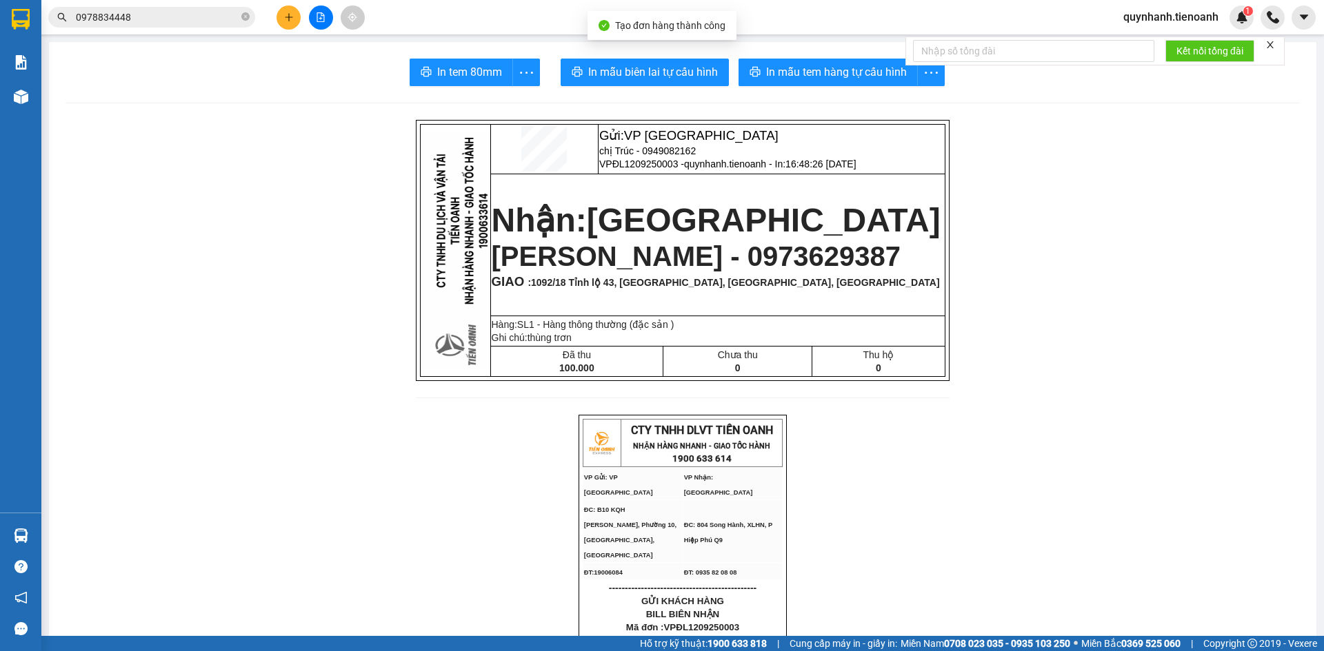
click at [664, 73] on span "In mẫu biên lai tự cấu hình" at bounding box center [653, 71] width 130 height 17
click at [821, 74] on span "In mẫu tem hàng tự cấu hình" at bounding box center [836, 71] width 141 height 17
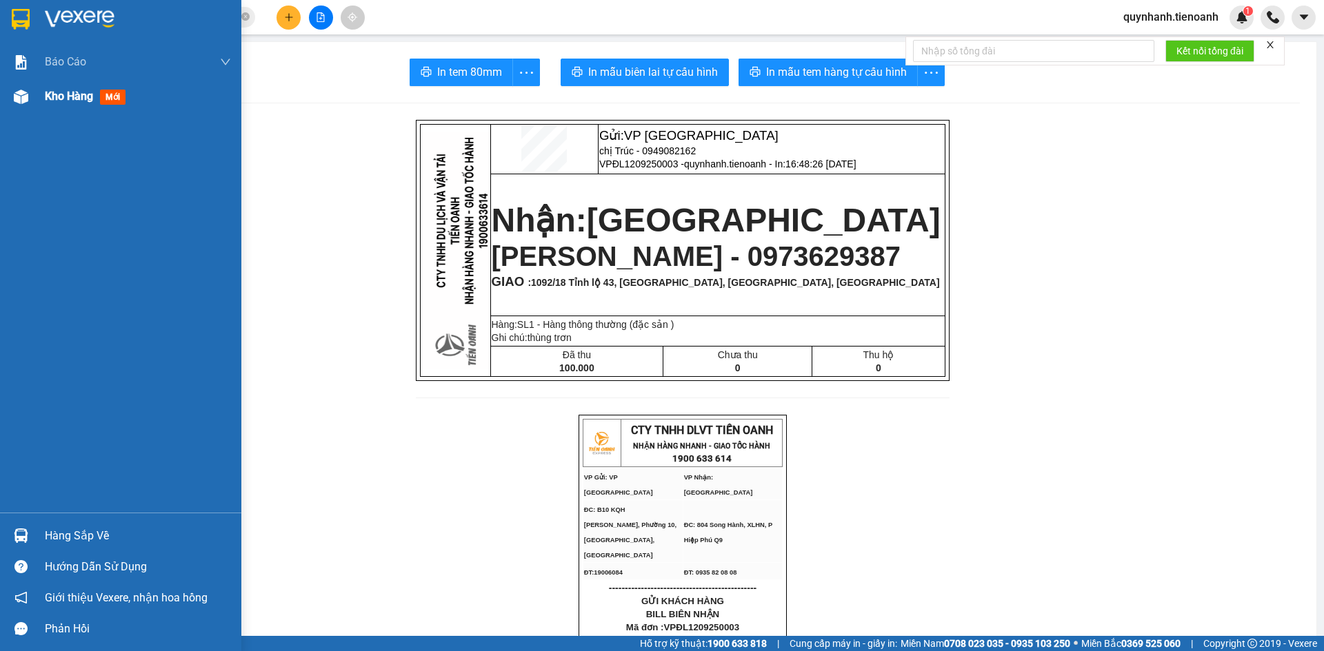
click at [70, 97] on span "Kho hàng" at bounding box center [69, 96] width 48 height 13
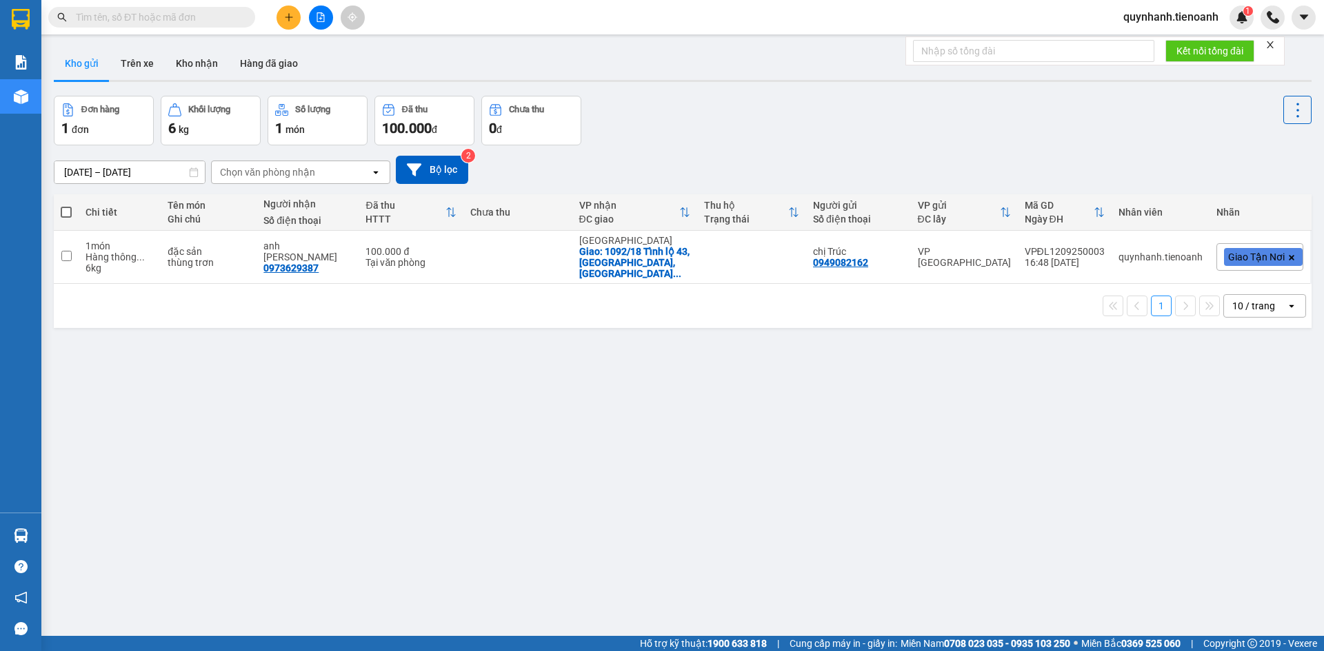
click at [231, 22] on input "text" at bounding box center [157, 17] width 163 height 15
paste input "0971274119"
type input "0971274119"
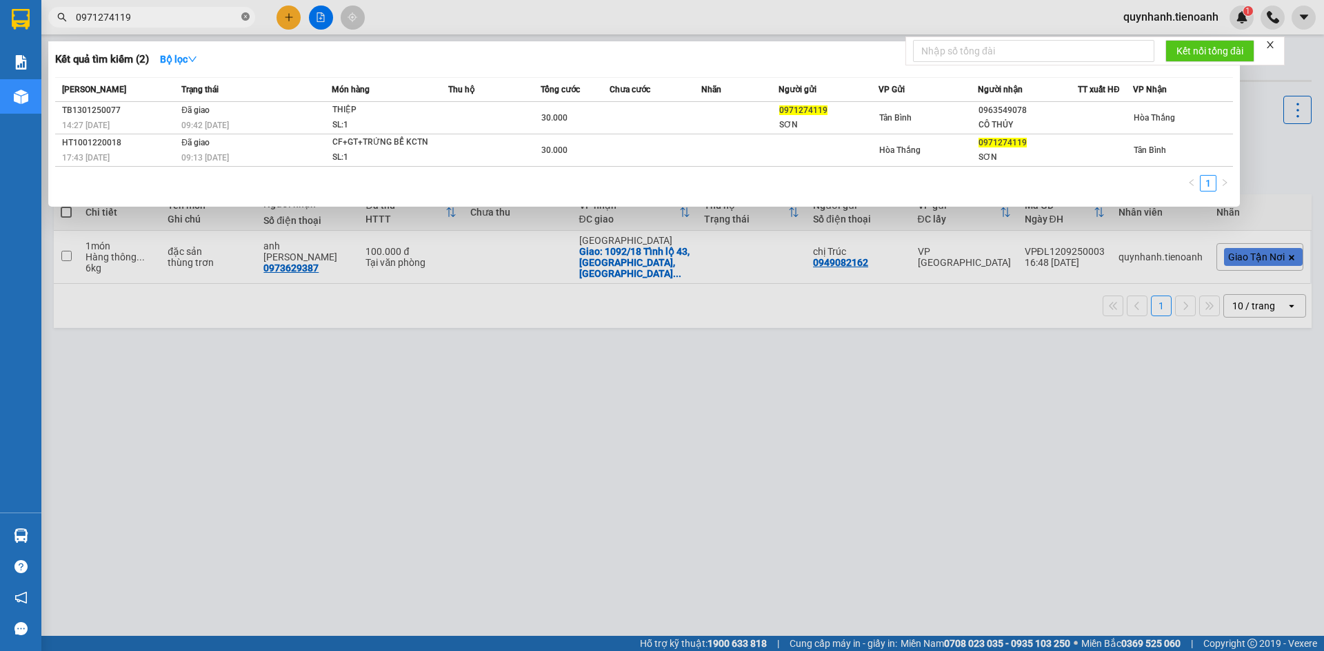
click at [248, 18] on icon "close-circle" at bounding box center [245, 16] width 8 height 8
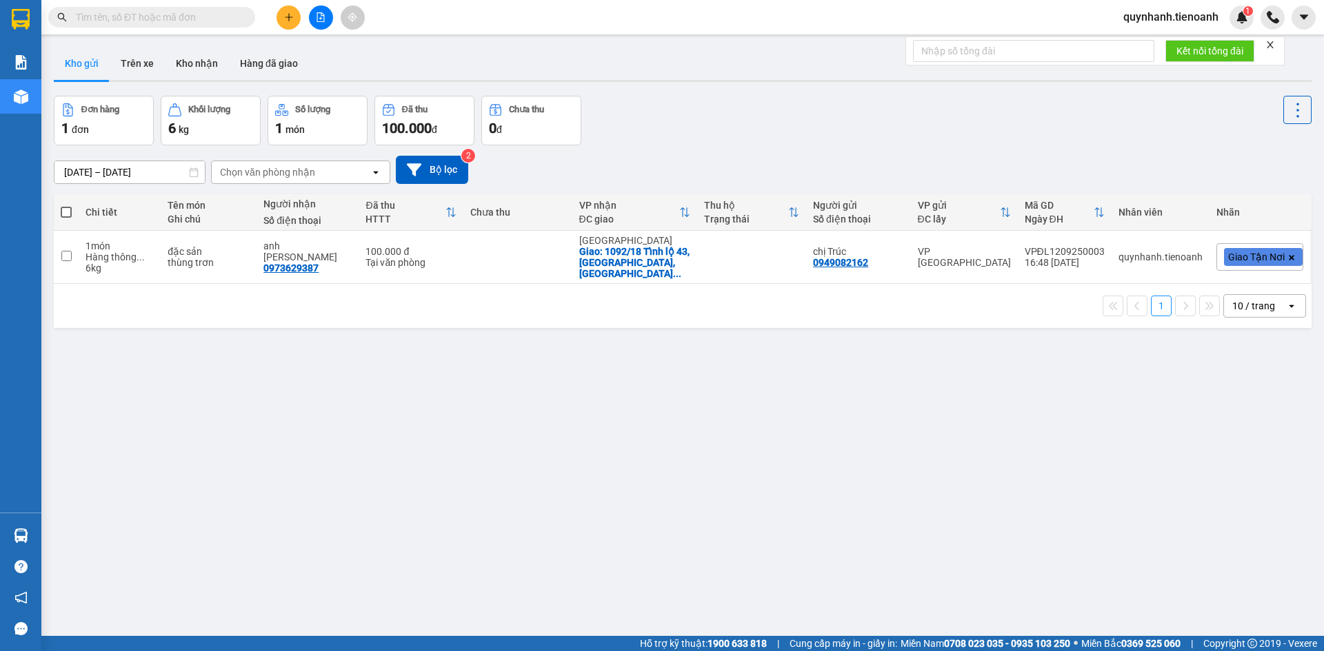
click at [258, 14] on div at bounding box center [134, 17] width 269 height 21
click at [219, 24] on input "text" at bounding box center [157, 17] width 163 height 15
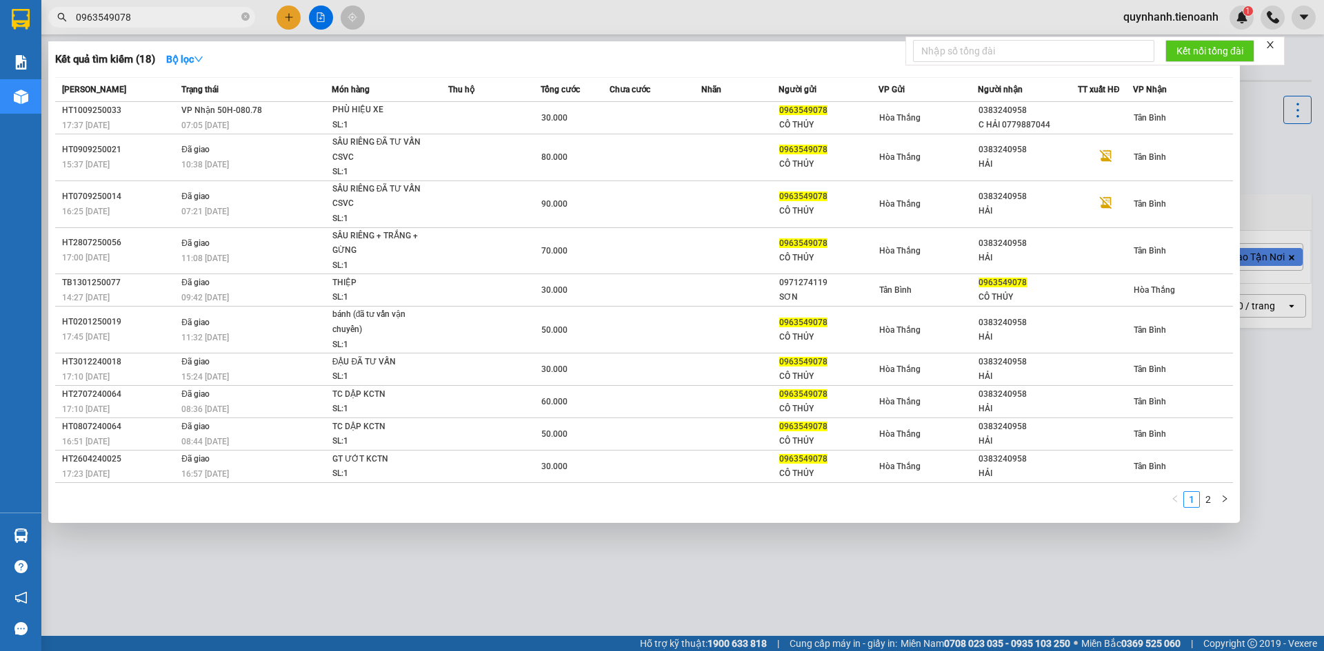
type input "0963549078"
